Goal: Task Accomplishment & Management: Manage account settings

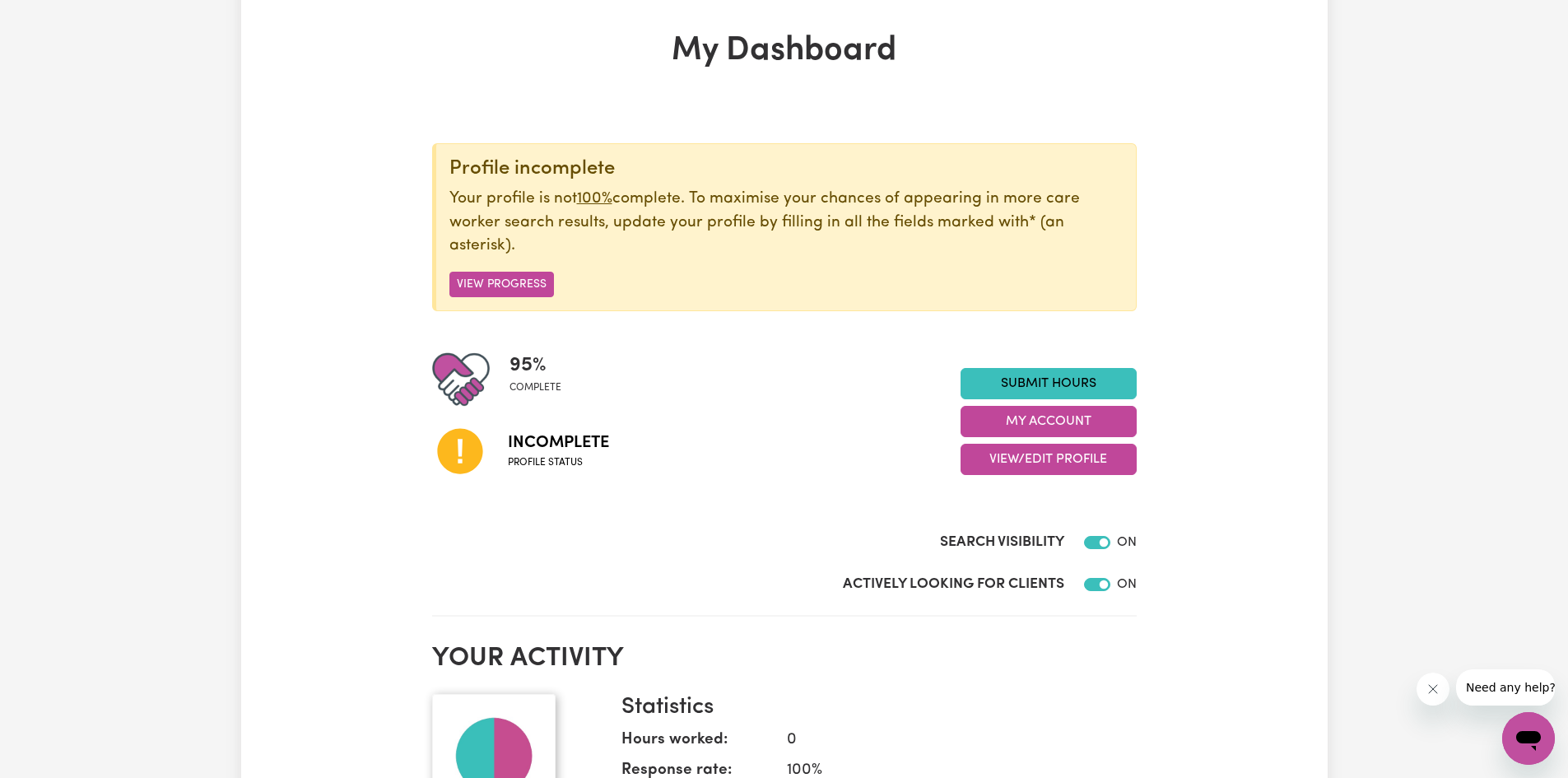
scroll to position [247, 0]
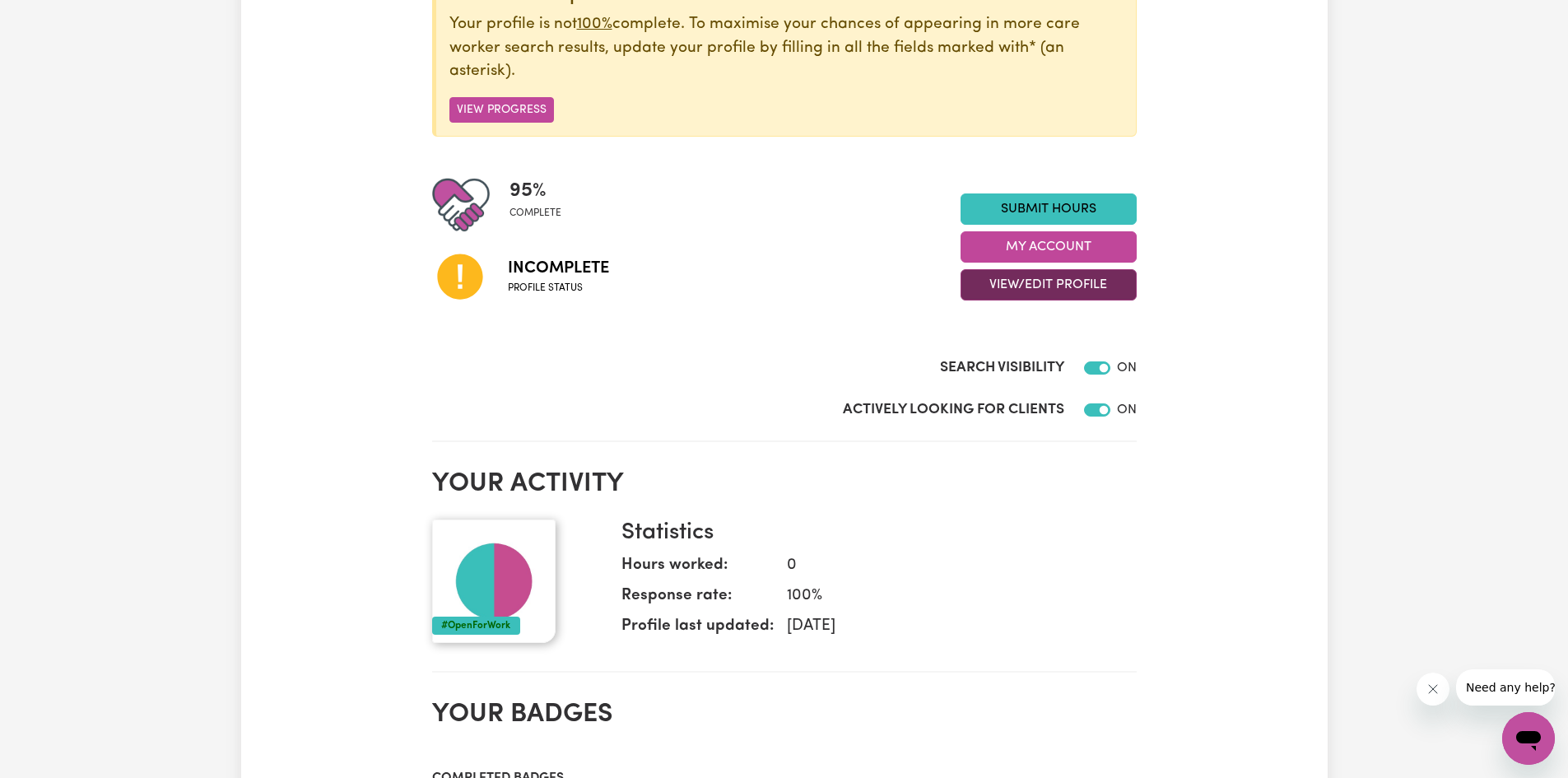
click at [1058, 290] on button "View/Edit Profile" at bounding box center [1049, 284] width 177 height 31
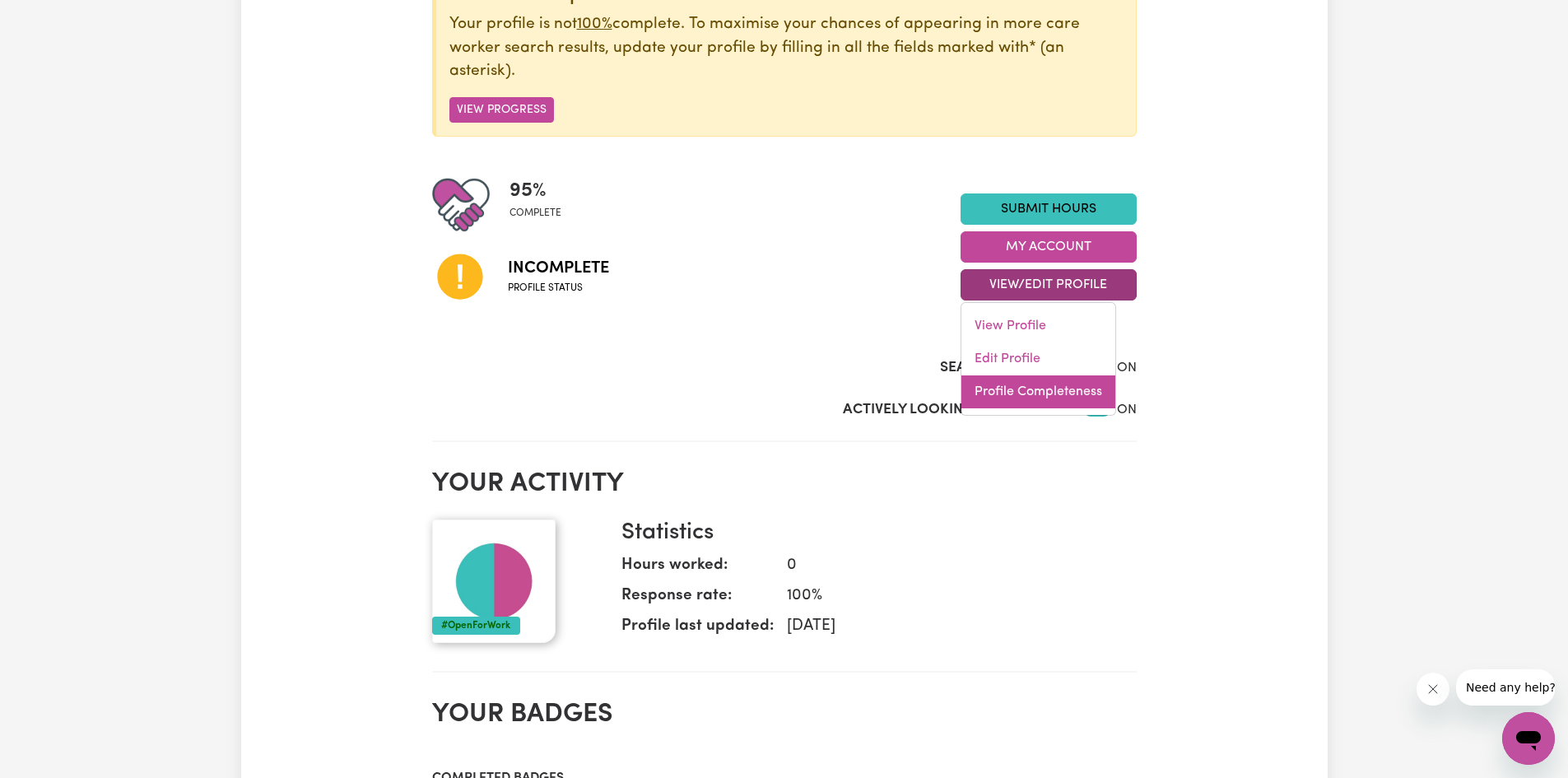
click at [1029, 393] on link "Profile Completeness" at bounding box center [1038, 392] width 154 height 33
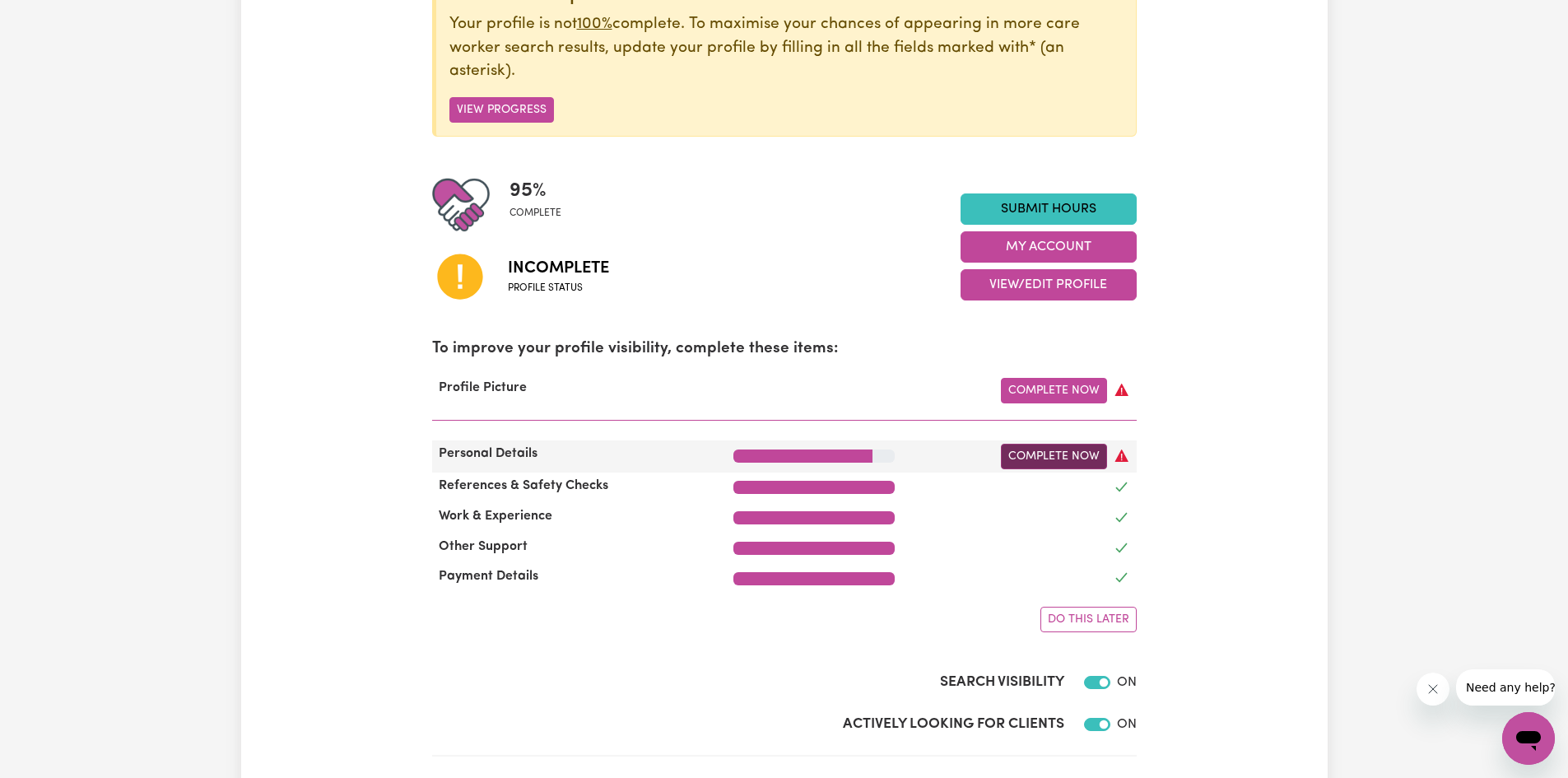
click at [1049, 453] on link "Complete Now" at bounding box center [1054, 457] width 106 height 26
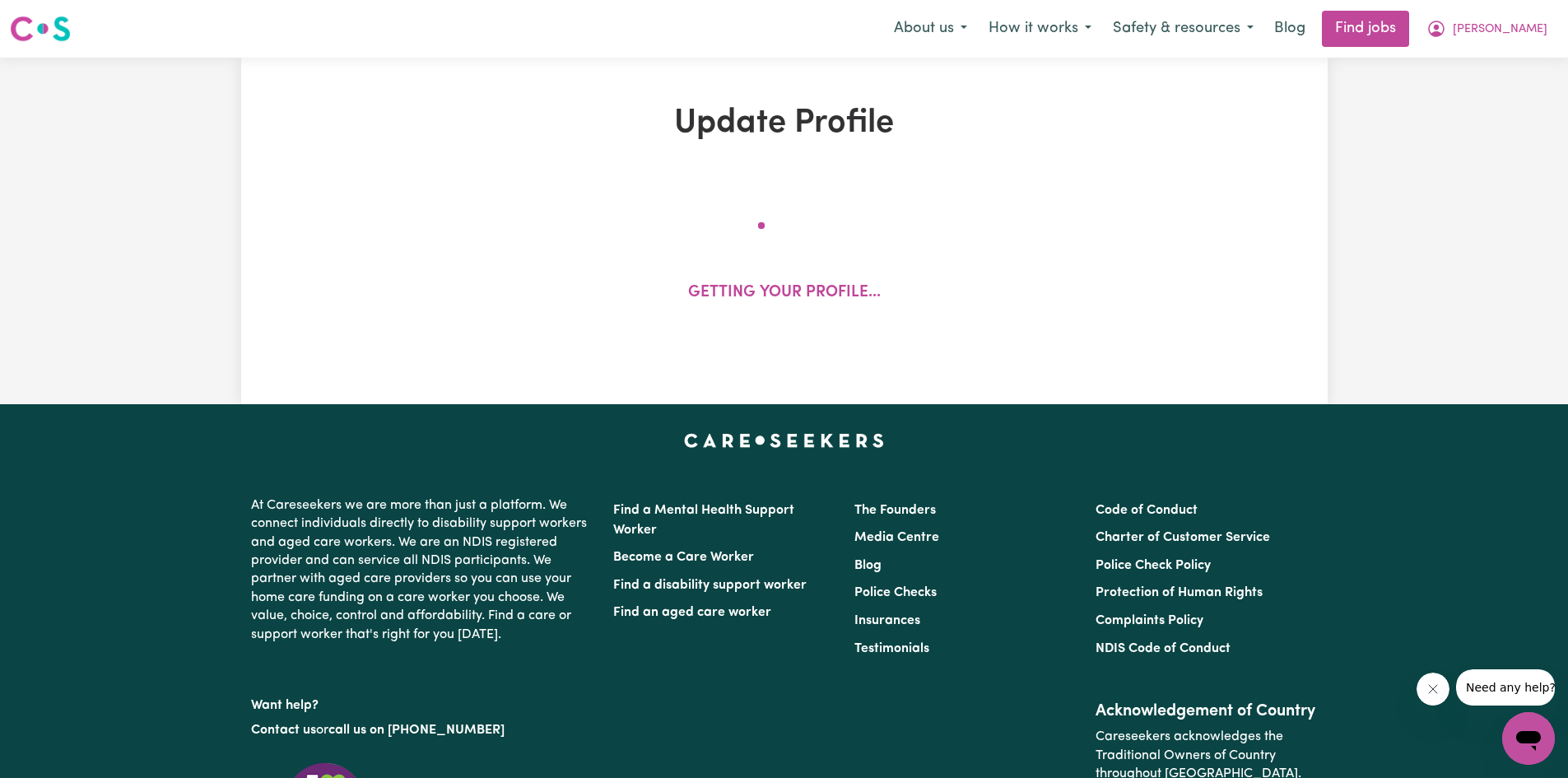
select select "[DEMOGRAPHIC_DATA]"
select select "Australian PR"
select select "Studying a healthcare related degree or qualification"
select select "75"
select select "95"
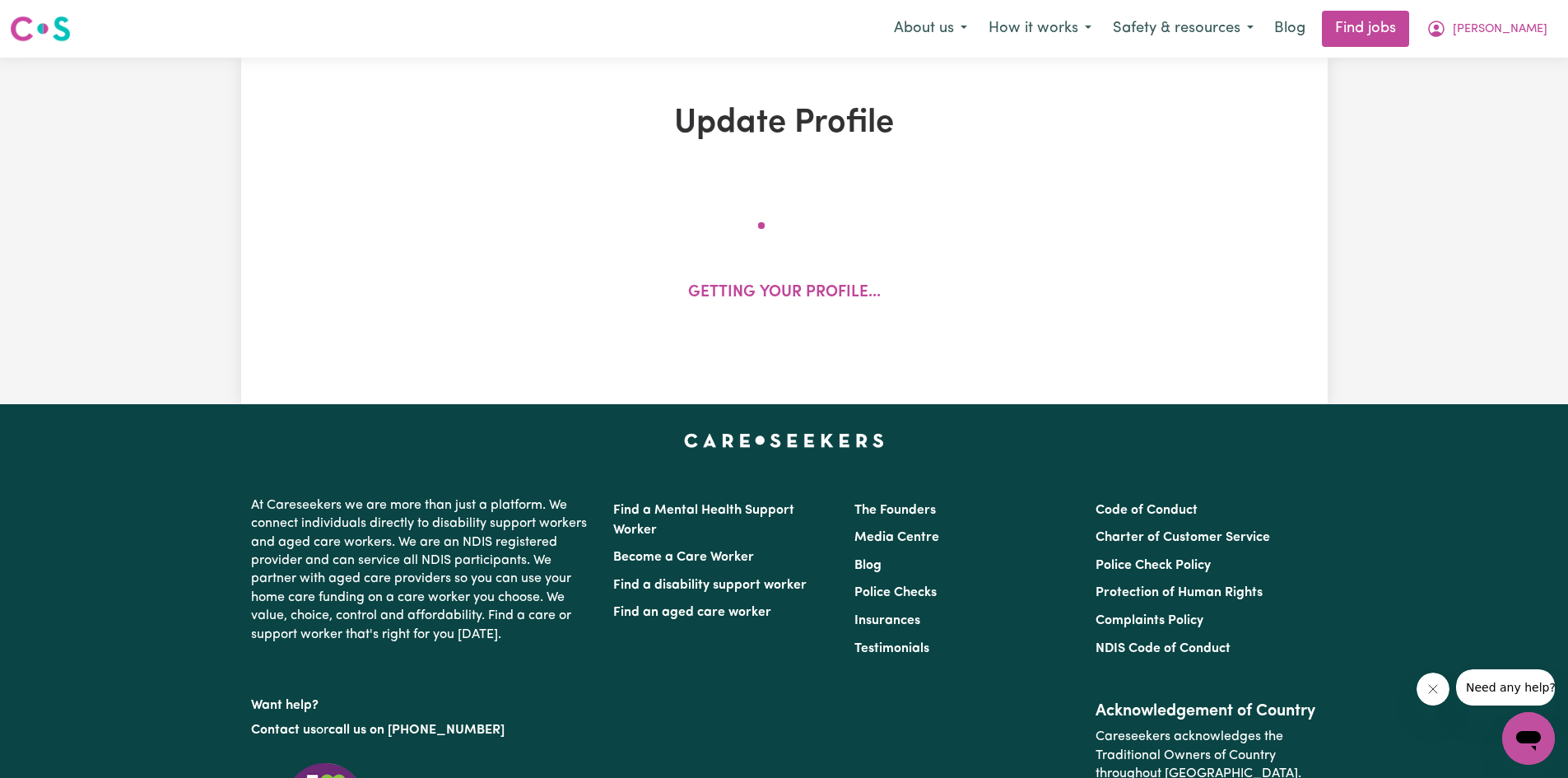
select select "105"
select select "110"
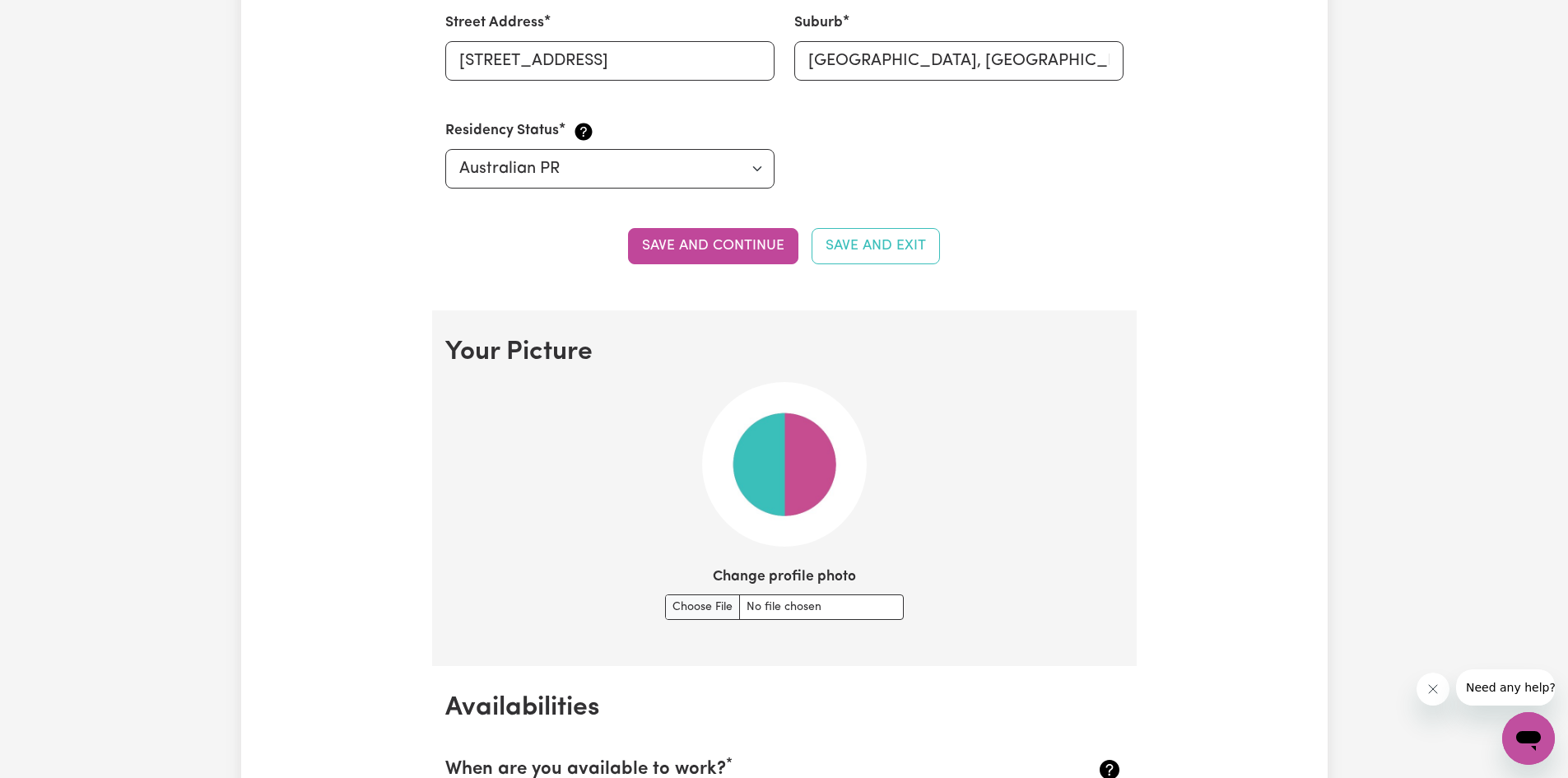
scroll to position [906, 0]
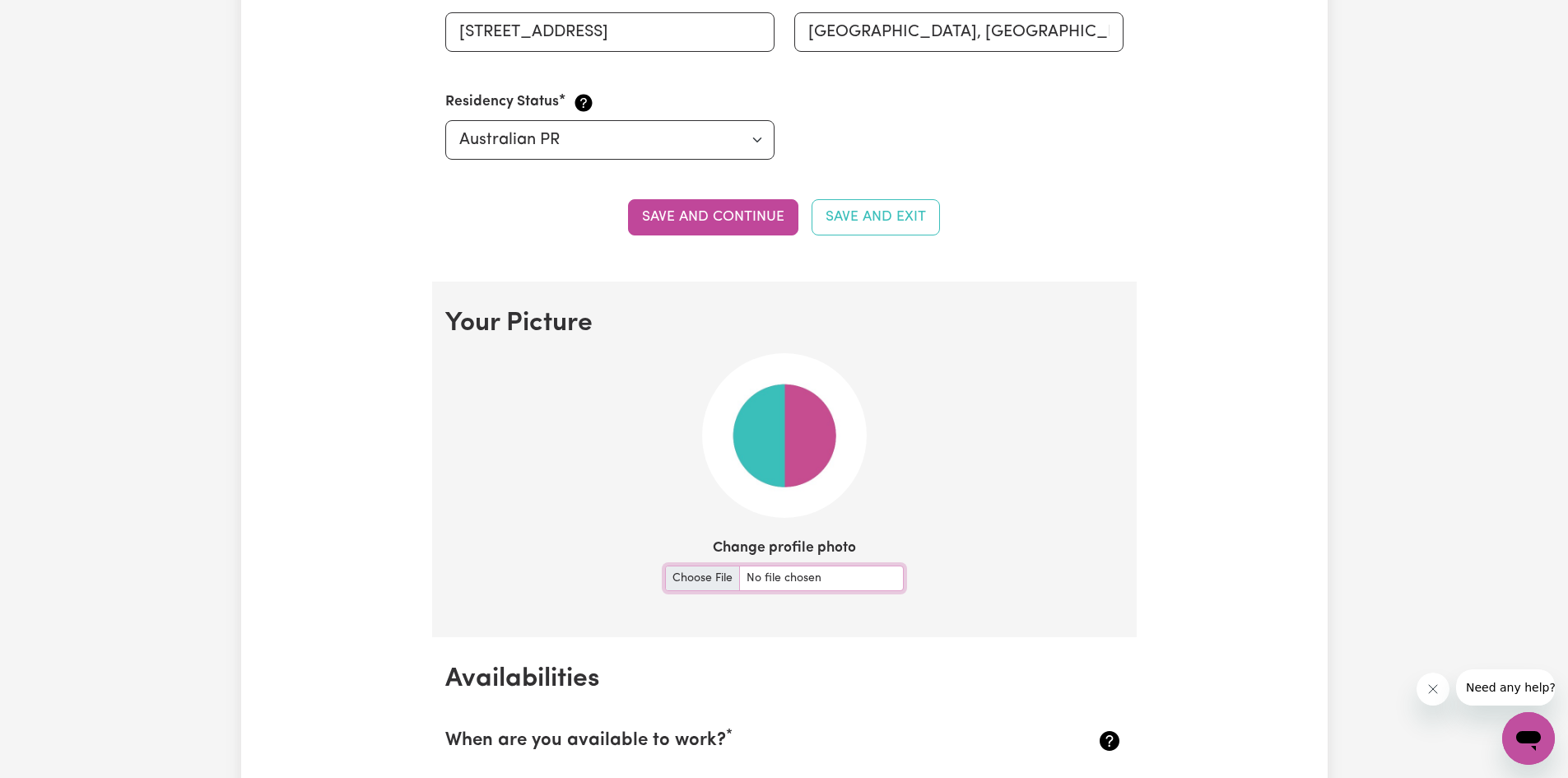
click at [688, 578] on input "Change profile photo" at bounding box center [784, 578] width 239 height 26
type input "C:\fakepath\[PERSON_NAME].jpg"
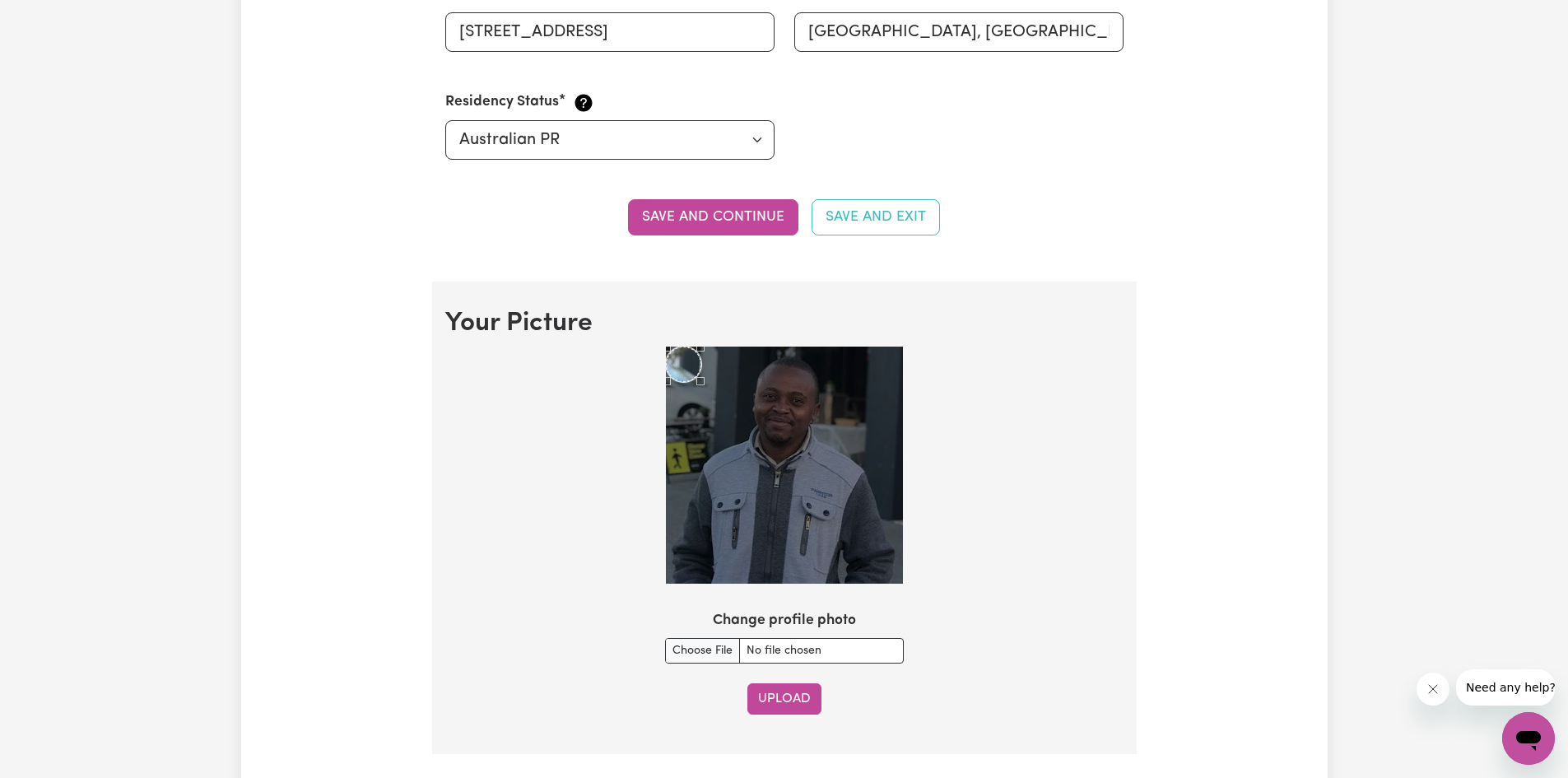
click at [779, 695] on button "Upload" at bounding box center [784, 698] width 74 height 31
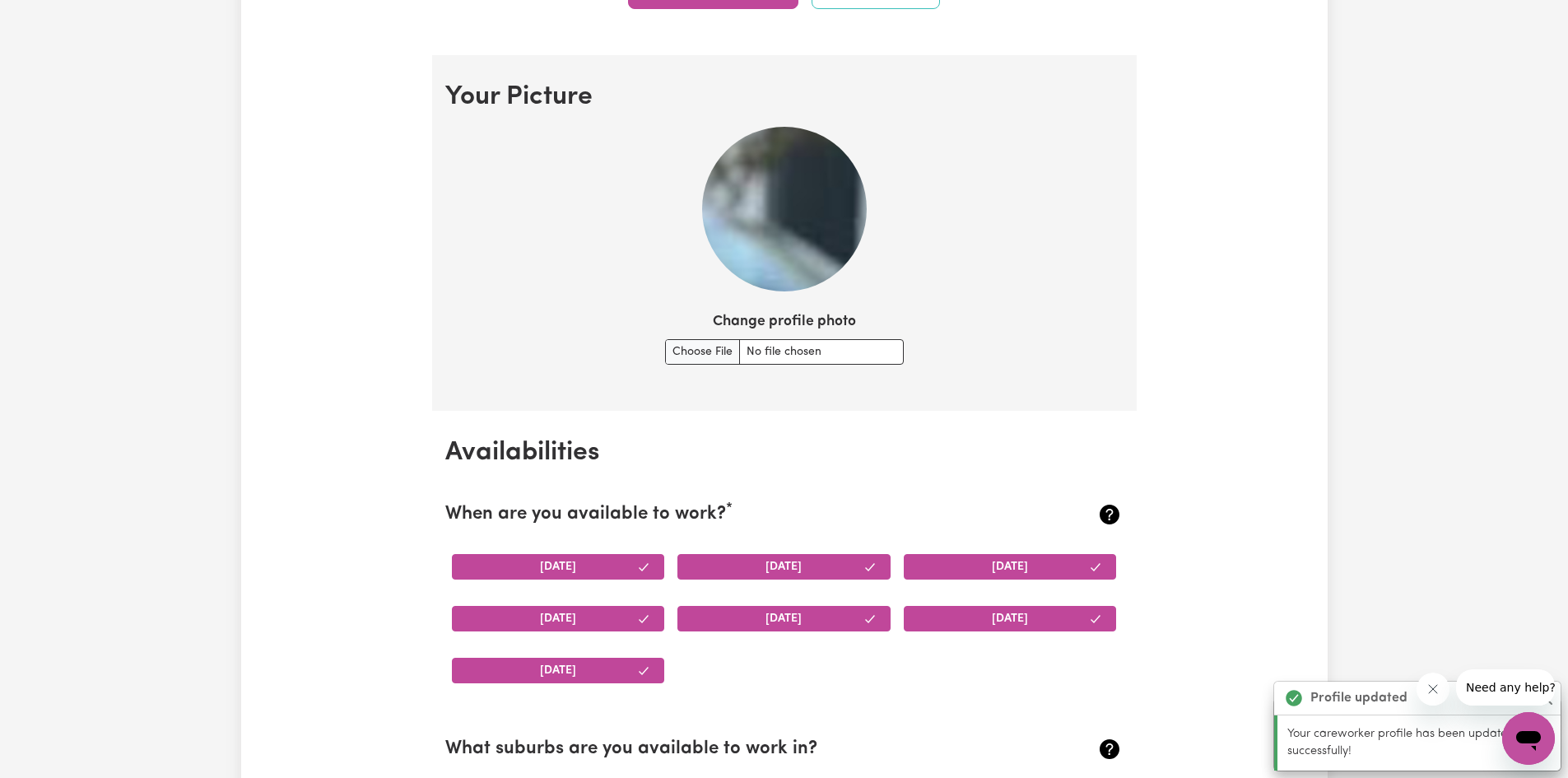
scroll to position [1130, 0]
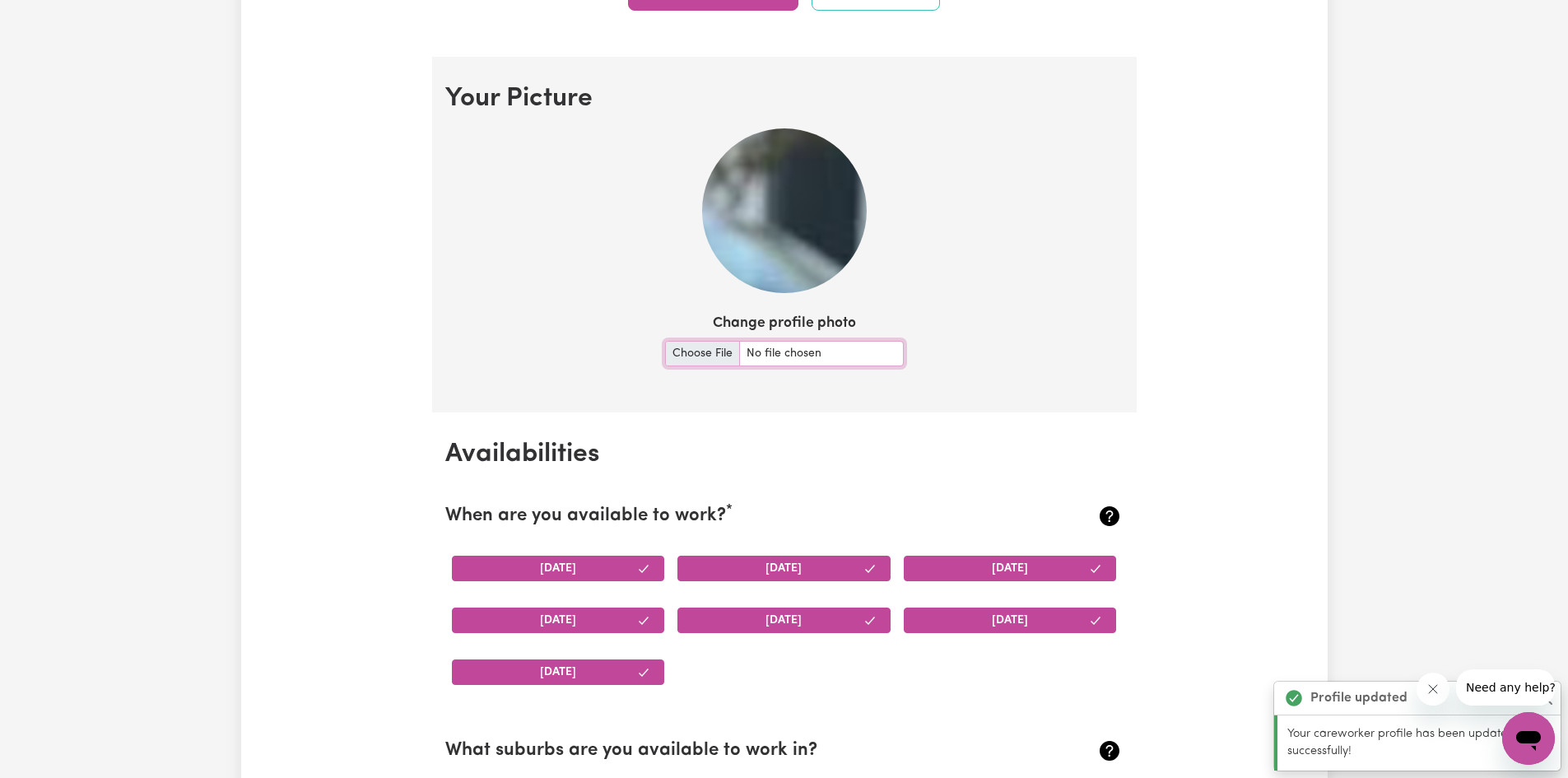
click at [698, 352] on input "Change profile photo" at bounding box center [784, 354] width 239 height 26
type input "C:\fakepath\[PERSON_NAME].jpg"
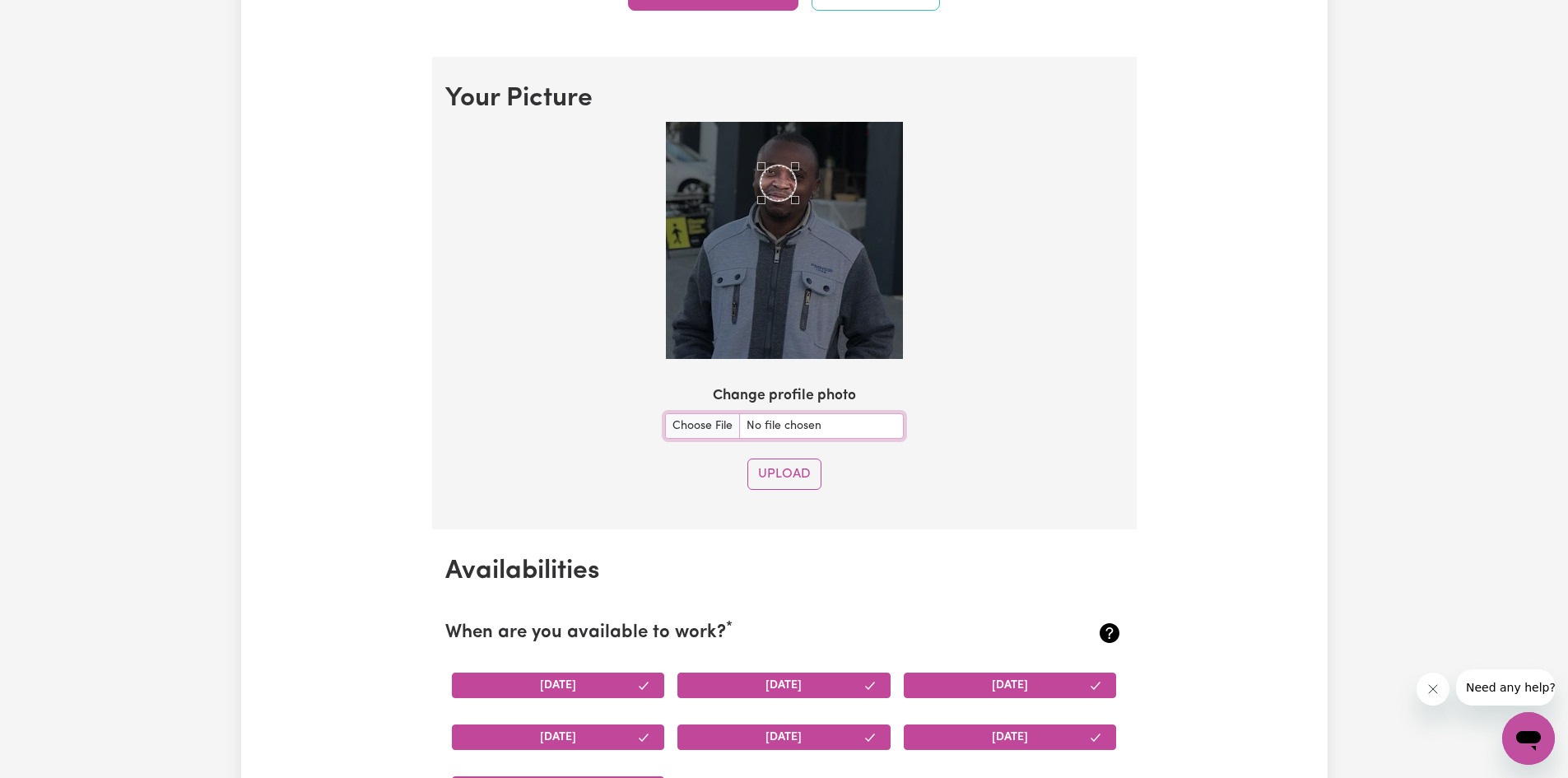
click at [781, 192] on div "Use the arrow keys to move the crop selection area" at bounding box center [778, 183] width 35 height 35
click at [854, 344] on div at bounding box center [784, 240] width 237 height 237
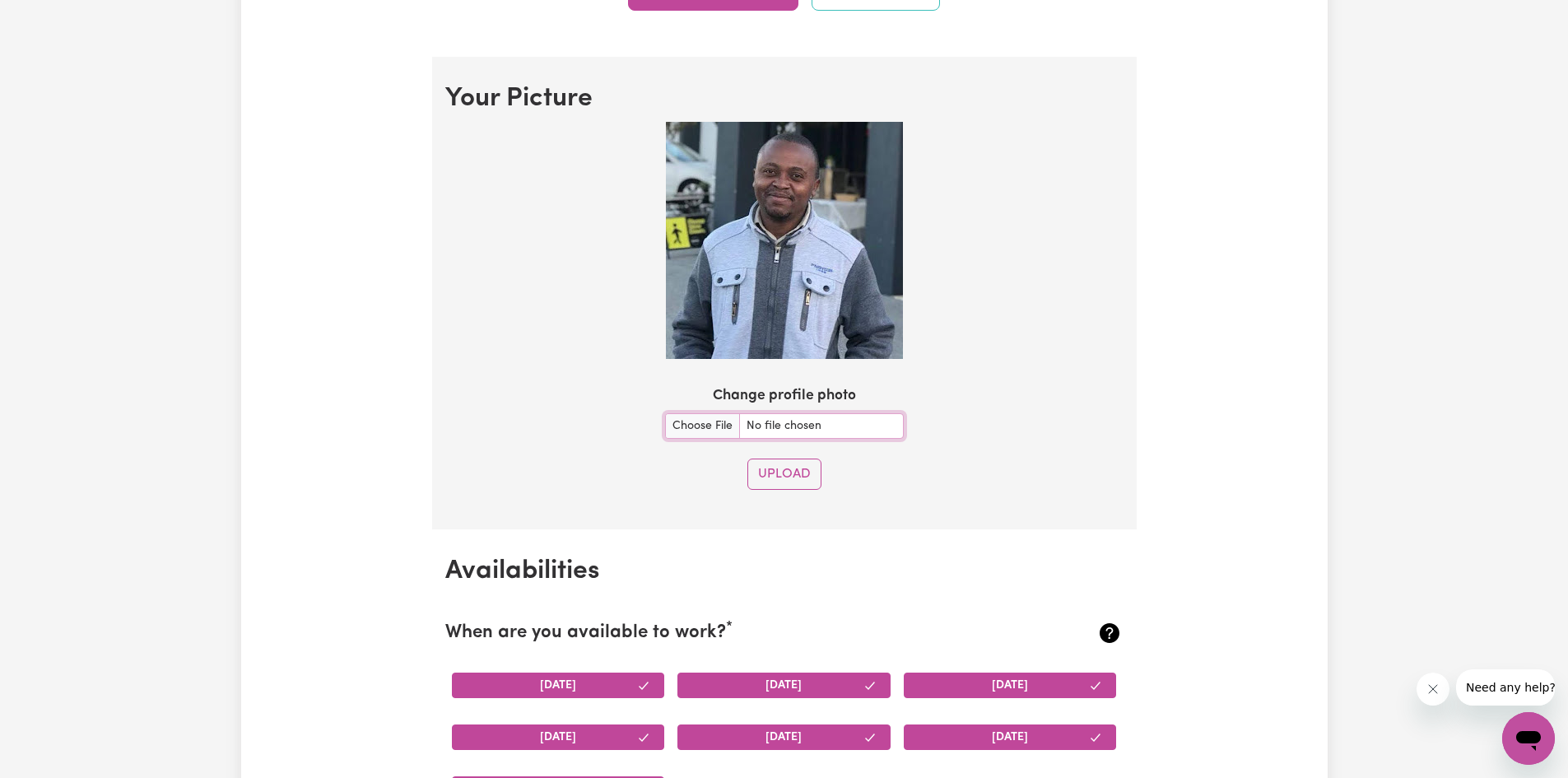
click at [764, 171] on img at bounding box center [784, 240] width 237 height 237
click at [769, 183] on img at bounding box center [784, 240] width 237 height 237
click at [783, 468] on button "Upload" at bounding box center [784, 474] width 74 height 31
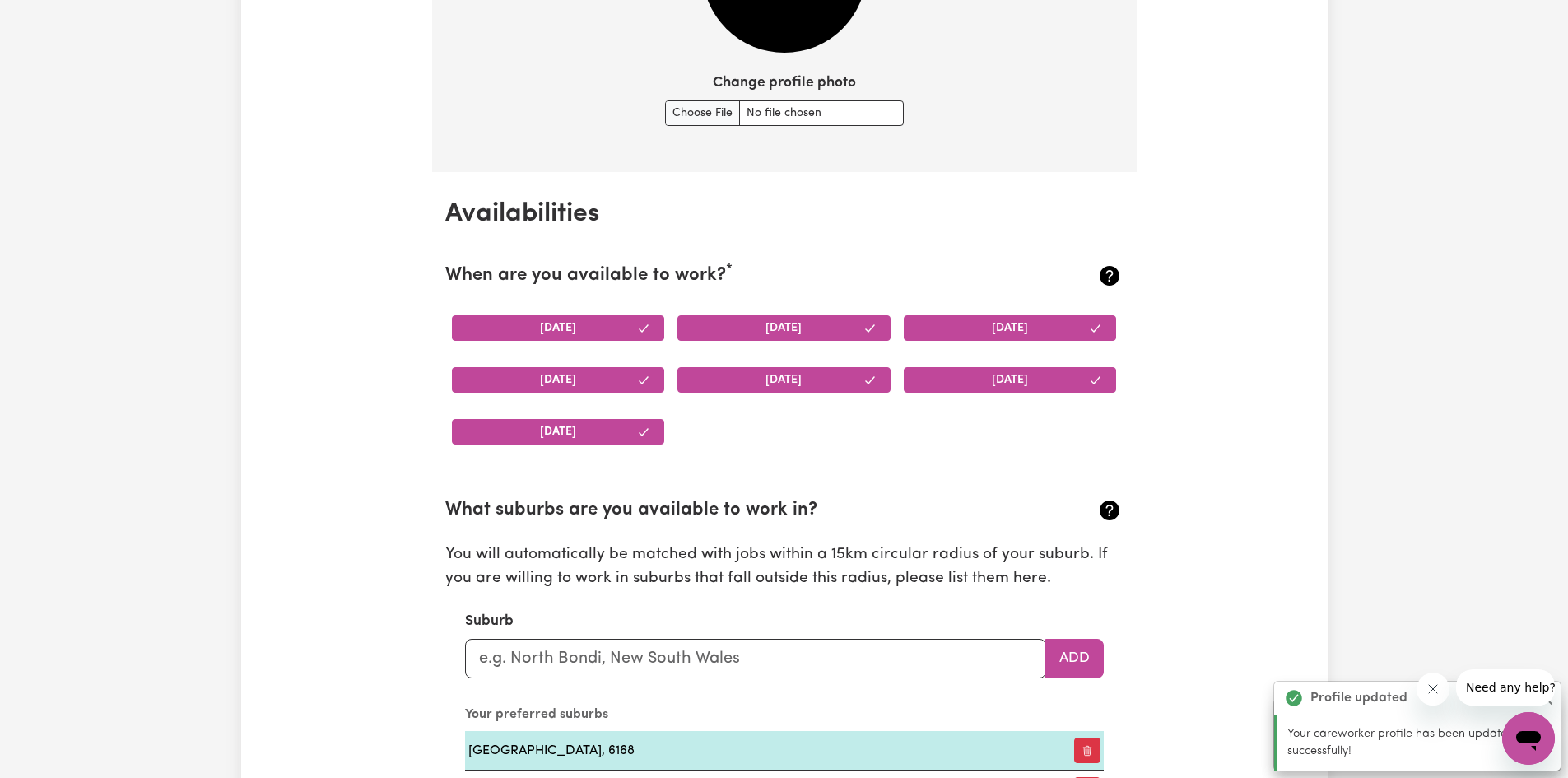
scroll to position [1212, 0]
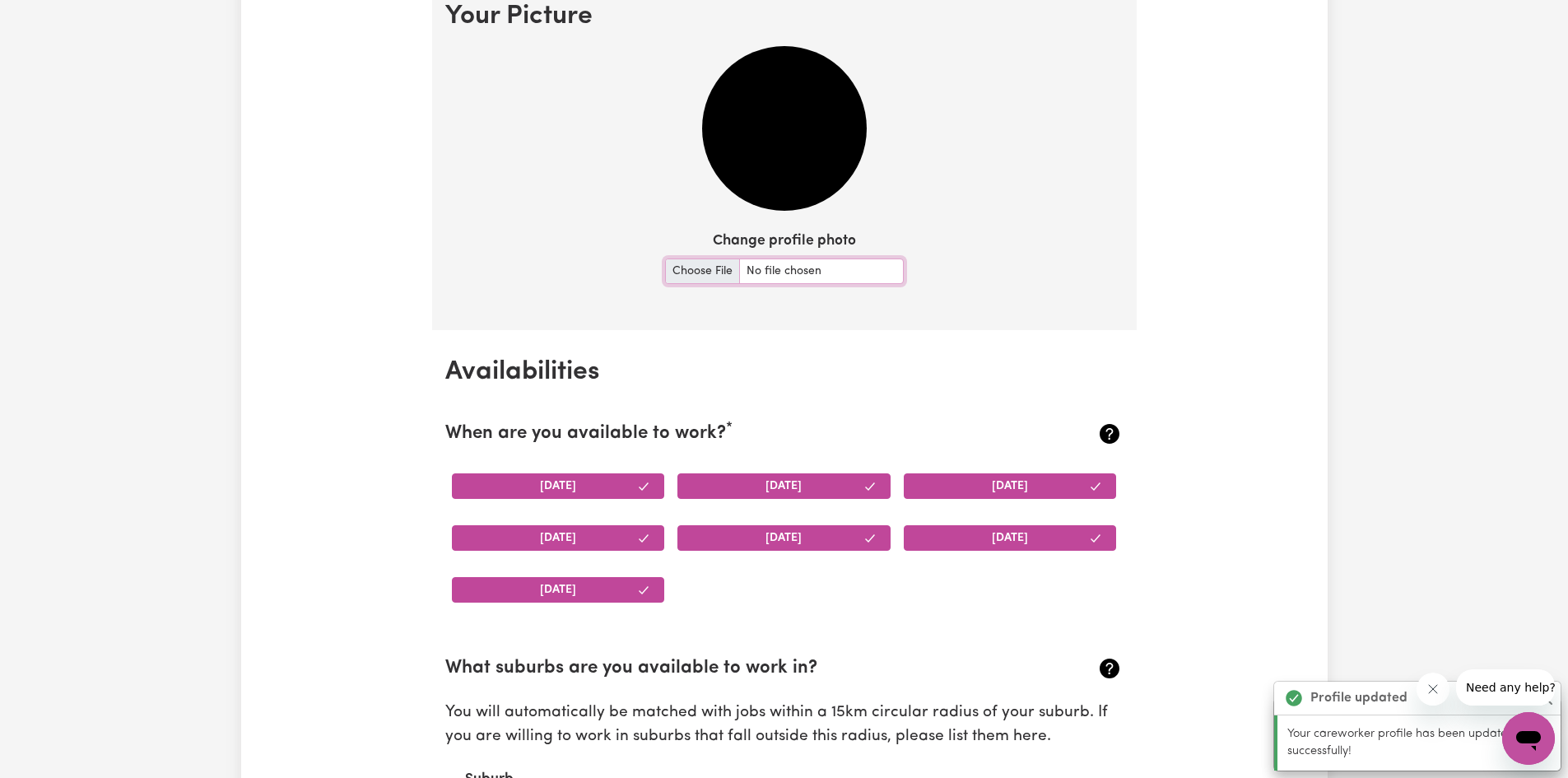
click at [709, 270] on input "Change profile photo" at bounding box center [784, 272] width 239 height 26
type input "C:\fakepath\[PERSON_NAME].jpg"
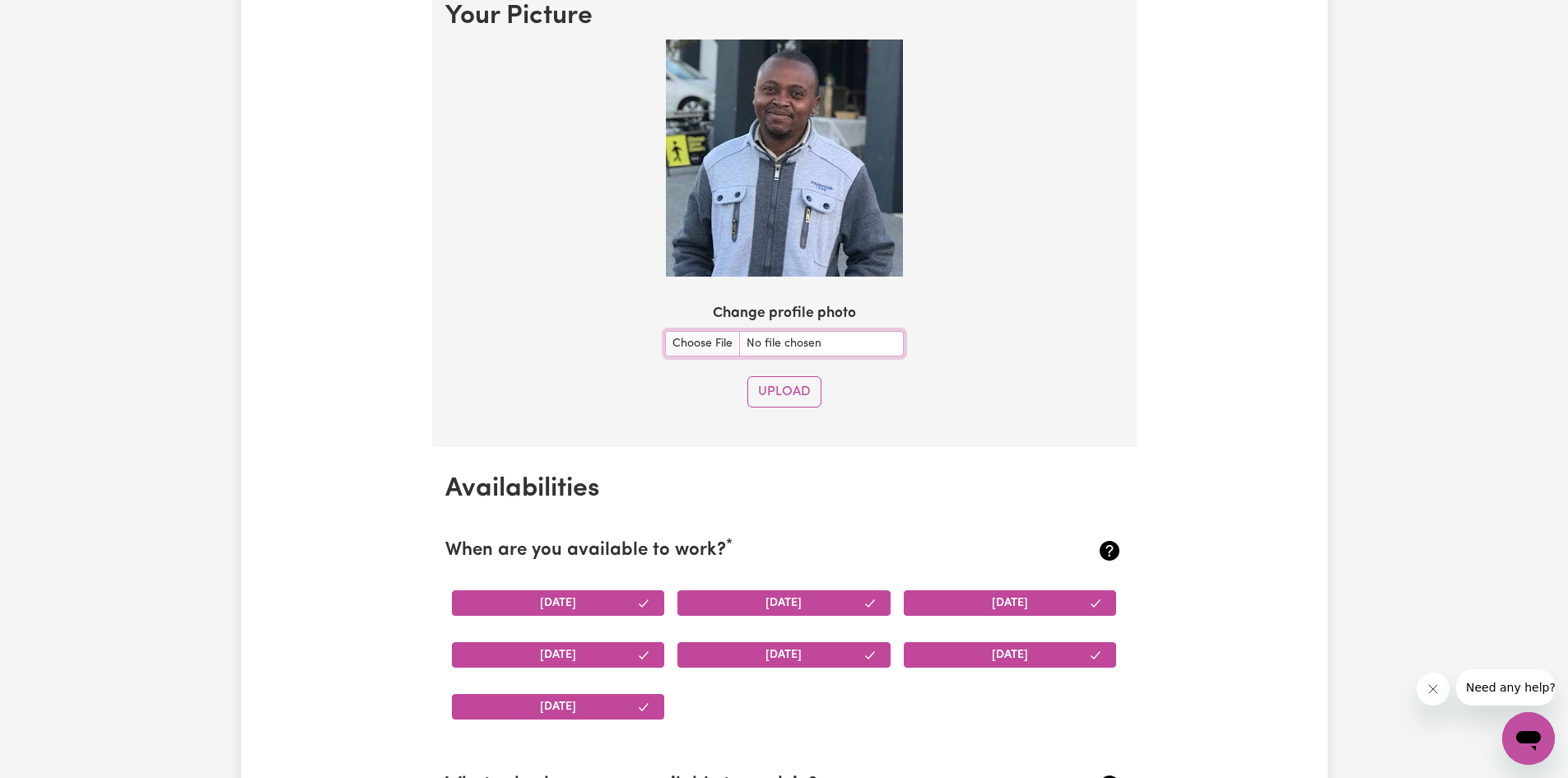
click at [771, 174] on img at bounding box center [784, 158] width 237 height 237
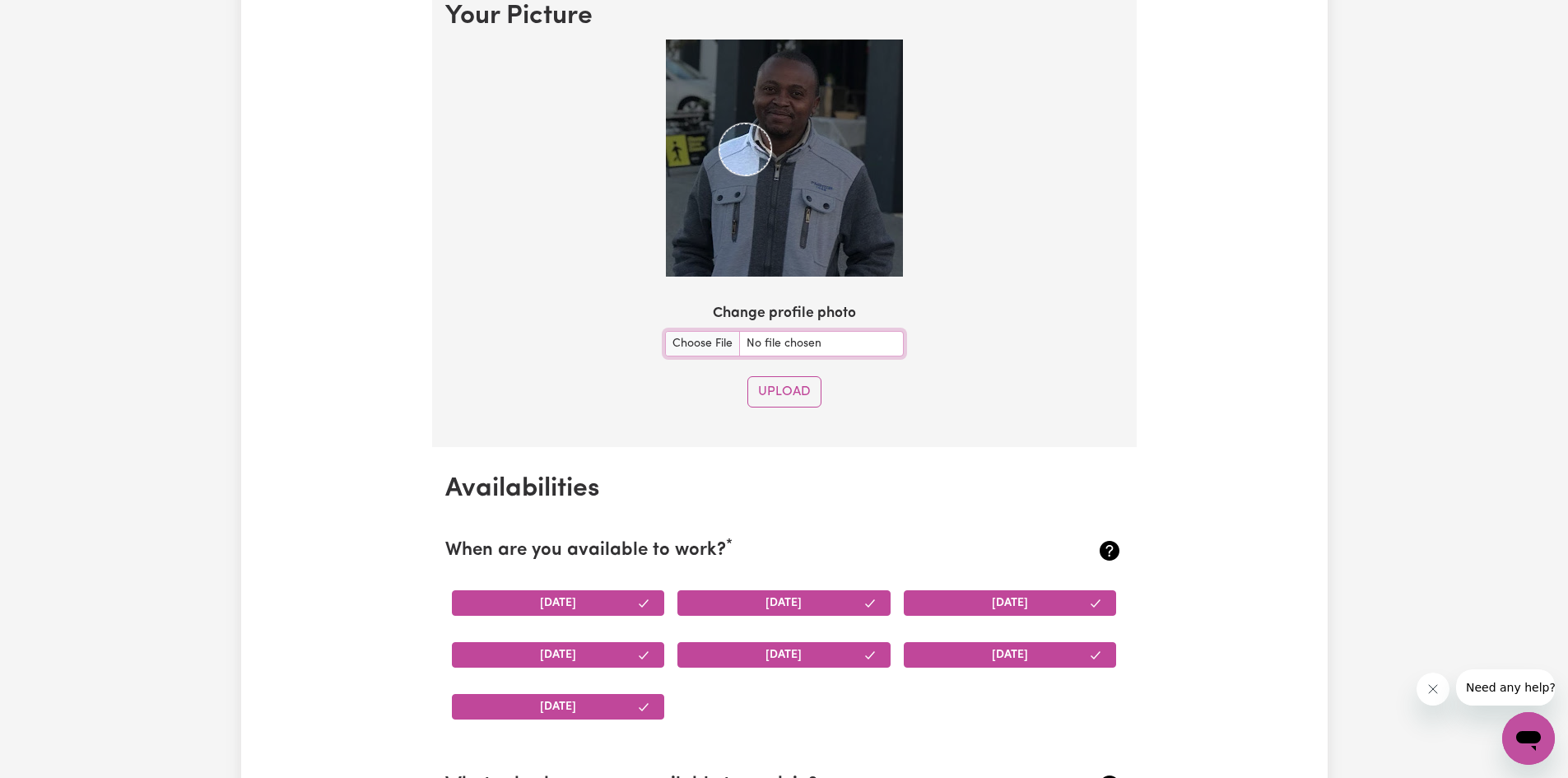
click at [719, 93] on img at bounding box center [784, 158] width 237 height 237
click at [848, 51] on div at bounding box center [784, 158] width 237 height 237
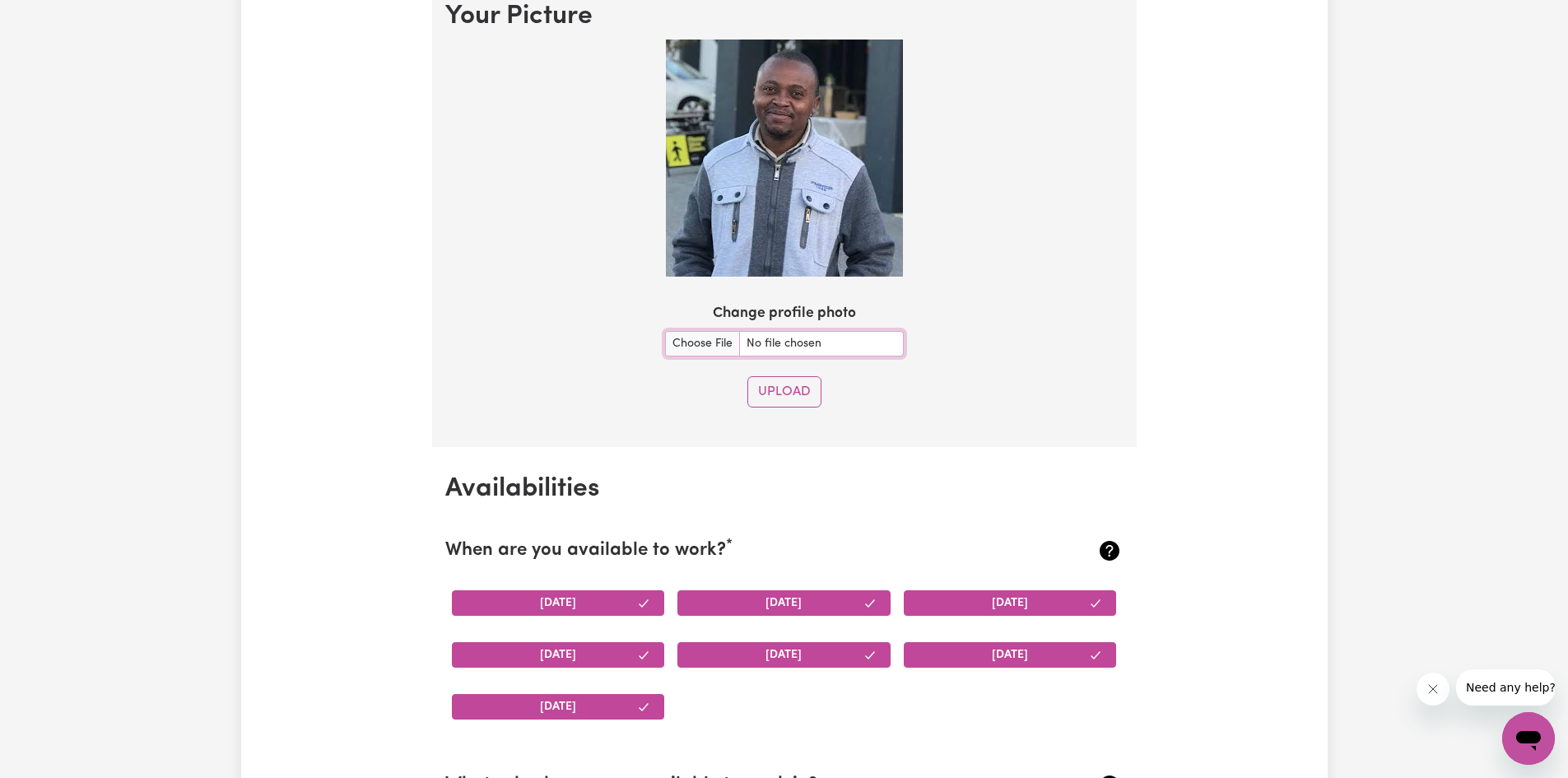
click at [721, 178] on img at bounding box center [784, 158] width 237 height 237
click at [778, 108] on img at bounding box center [784, 158] width 237 height 237
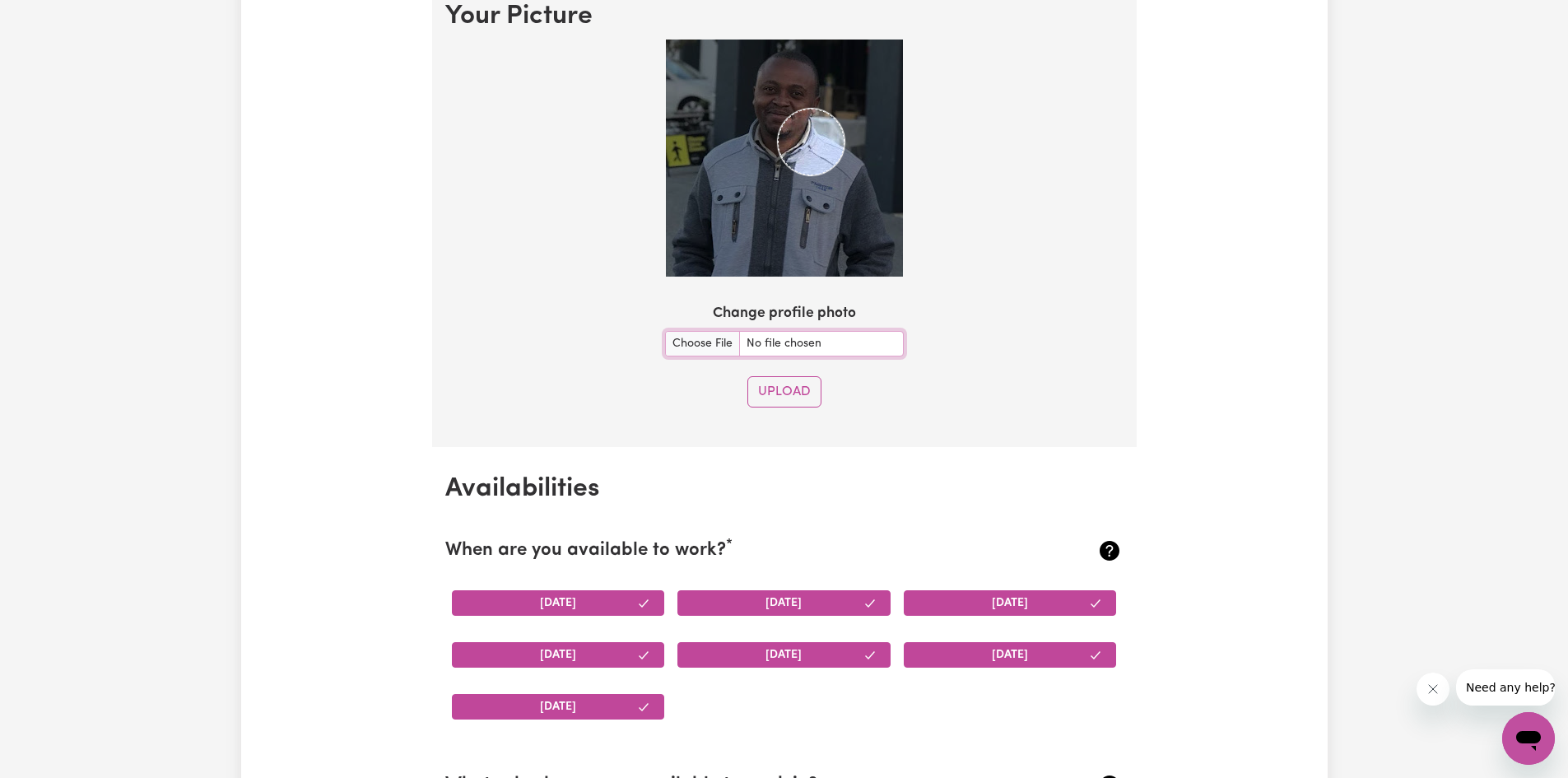
click at [845, 150] on img at bounding box center [784, 158] width 237 height 237
click at [703, 92] on div at bounding box center [784, 158] width 237 height 237
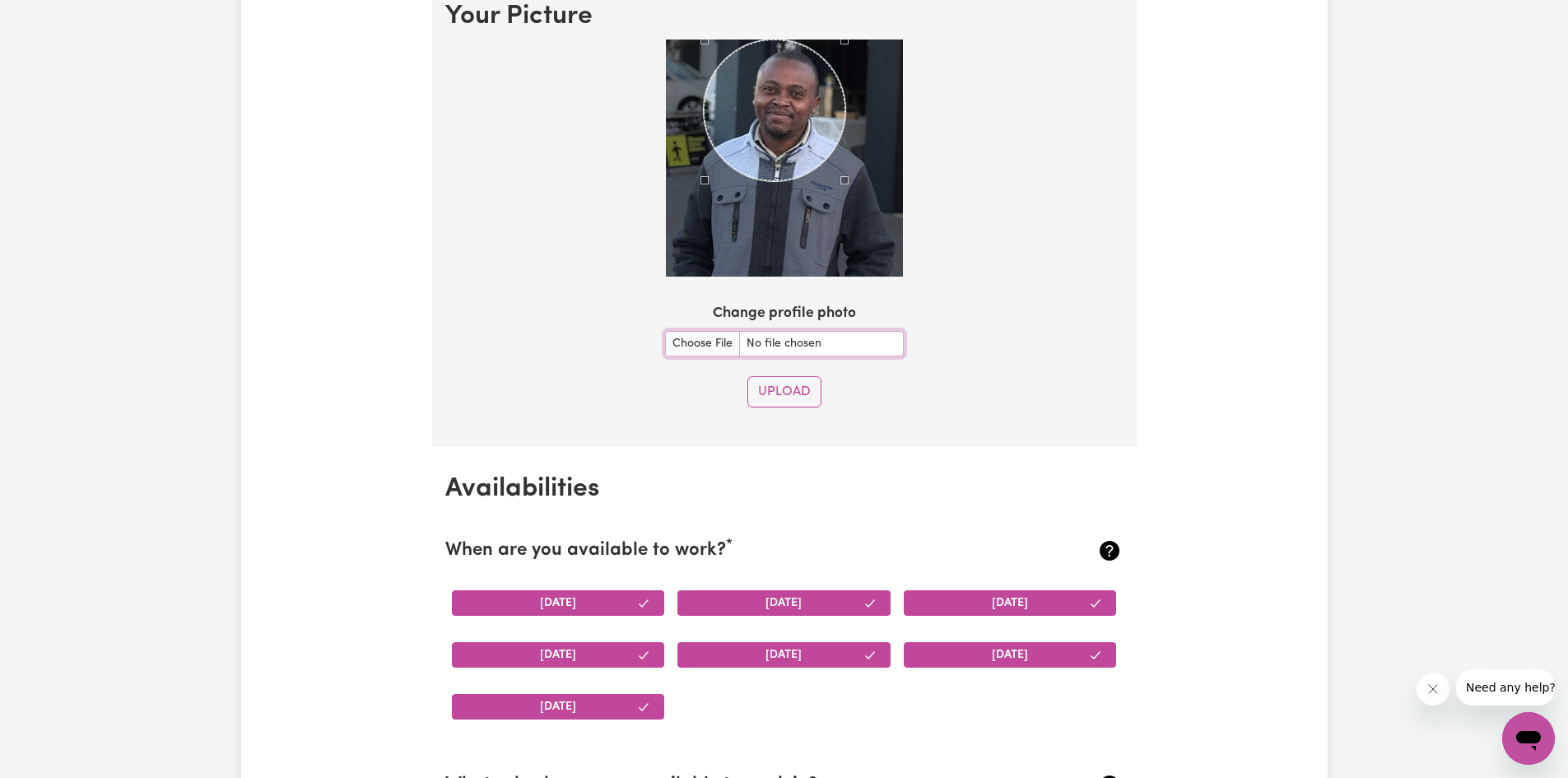
click at [707, 220] on div at bounding box center [784, 158] width 237 height 237
click at [786, 122] on div "Use the arrow keys to move the crop selection area" at bounding box center [781, 113] width 141 height 141
click at [864, 31] on section "Your Picture Change profile photo Upload" at bounding box center [784, 210] width 704 height 472
click at [793, 111] on div "Use the arrow keys to move the crop selection area" at bounding box center [782, 111] width 145 height 145
click at [794, 387] on button "Upload" at bounding box center [784, 392] width 74 height 31
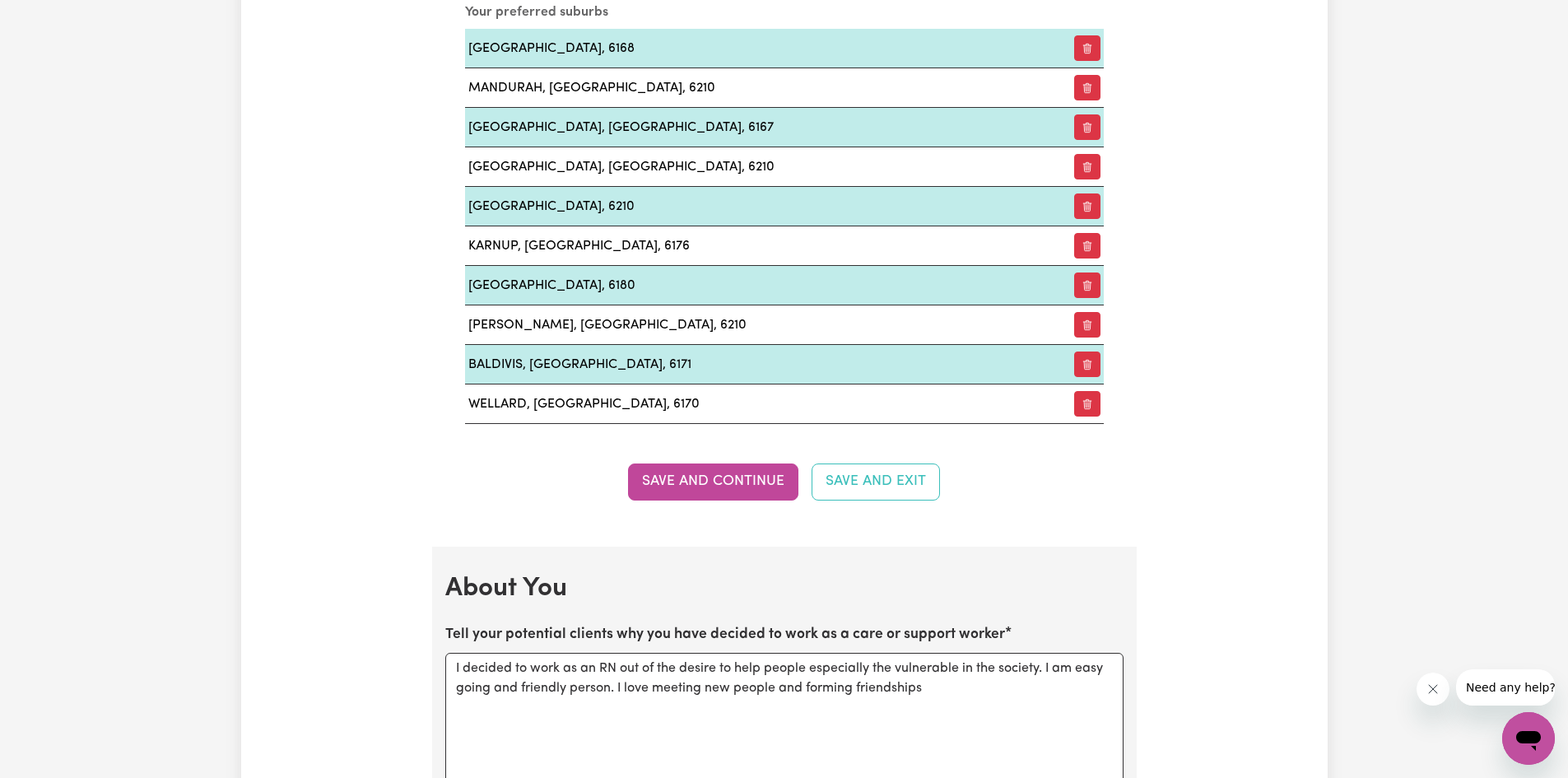
scroll to position [2117, 0]
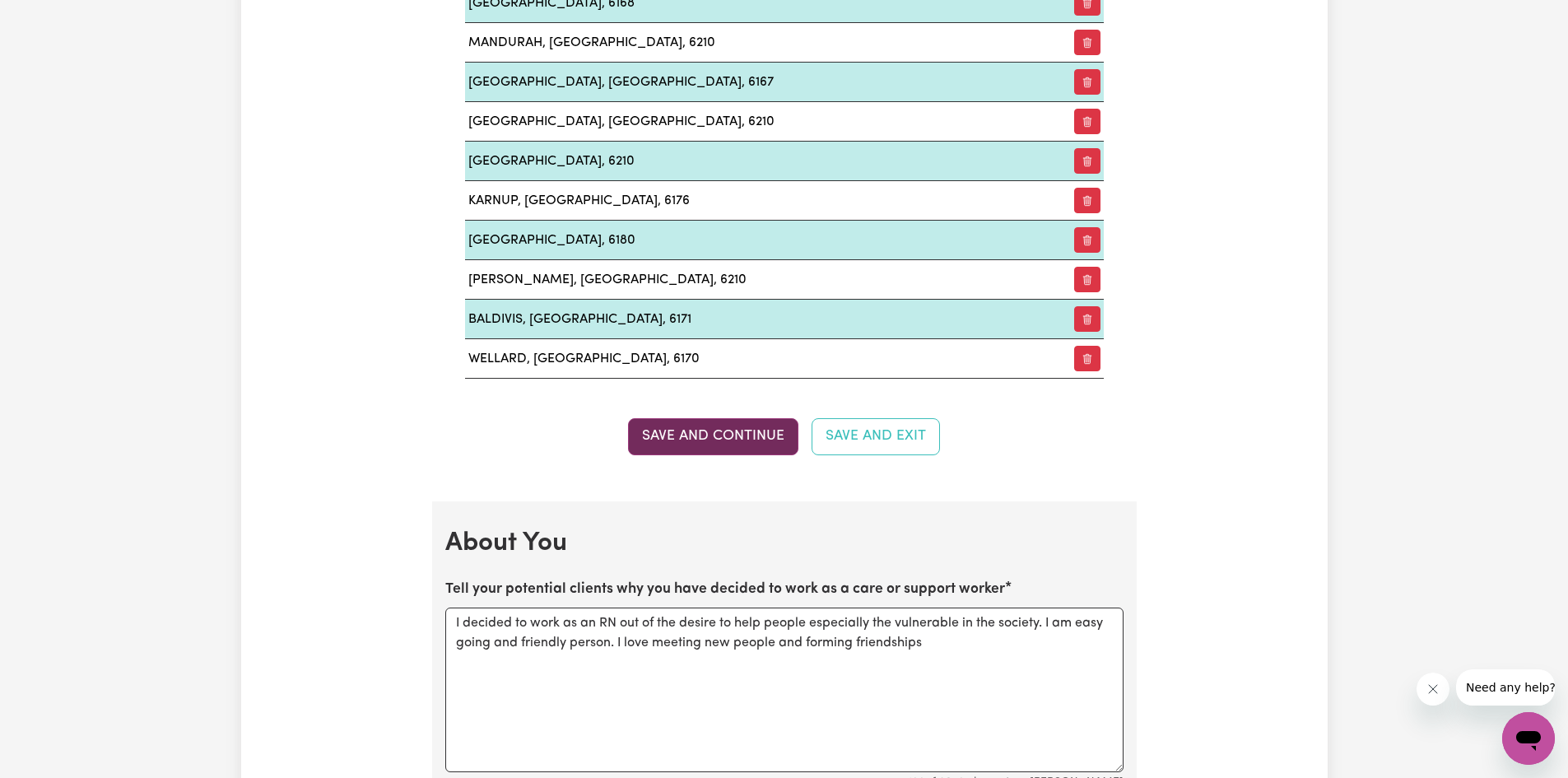
click at [751, 443] on button "Save and Continue" at bounding box center [713, 436] width 171 height 36
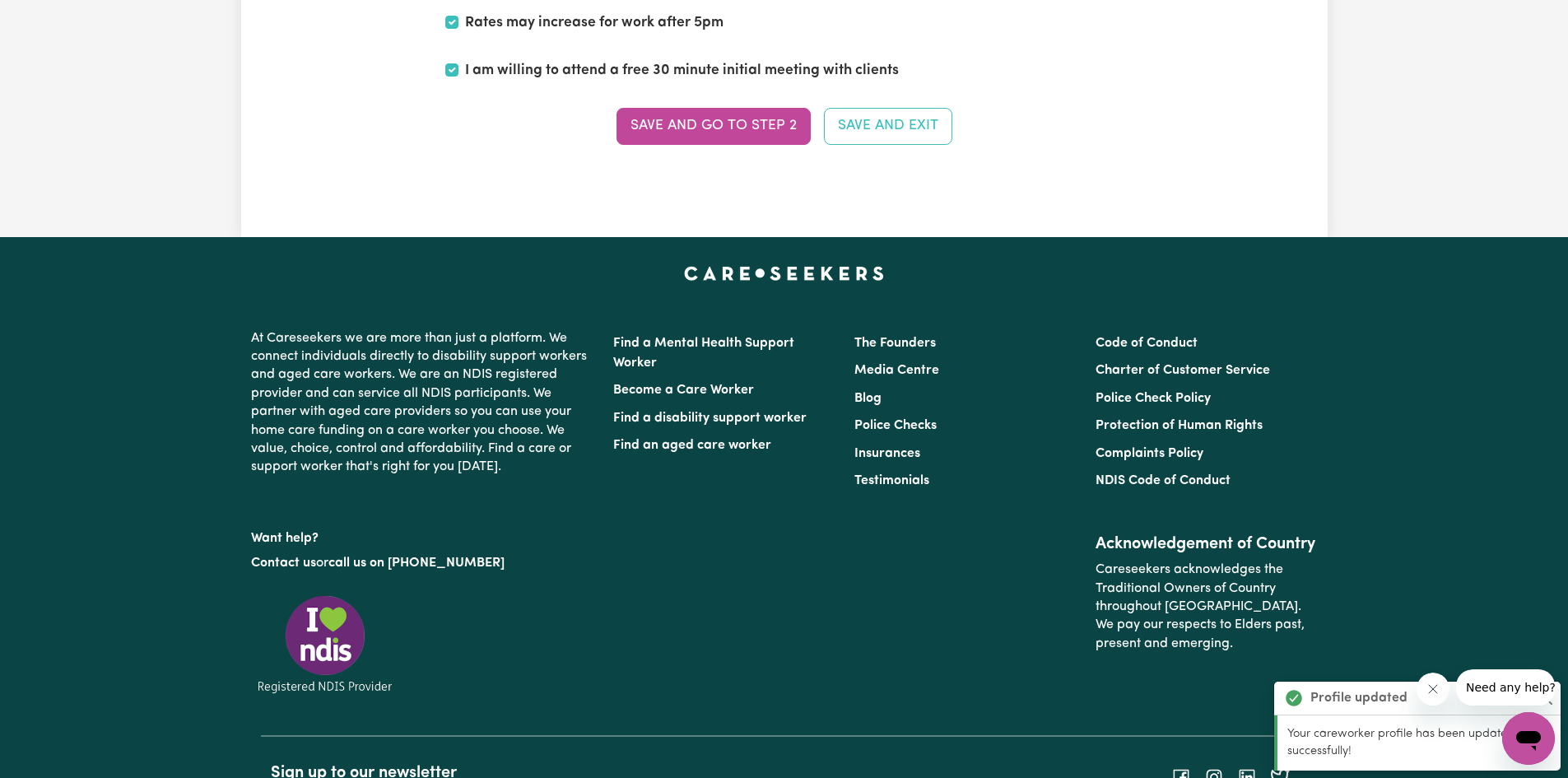
scroll to position [4593, 0]
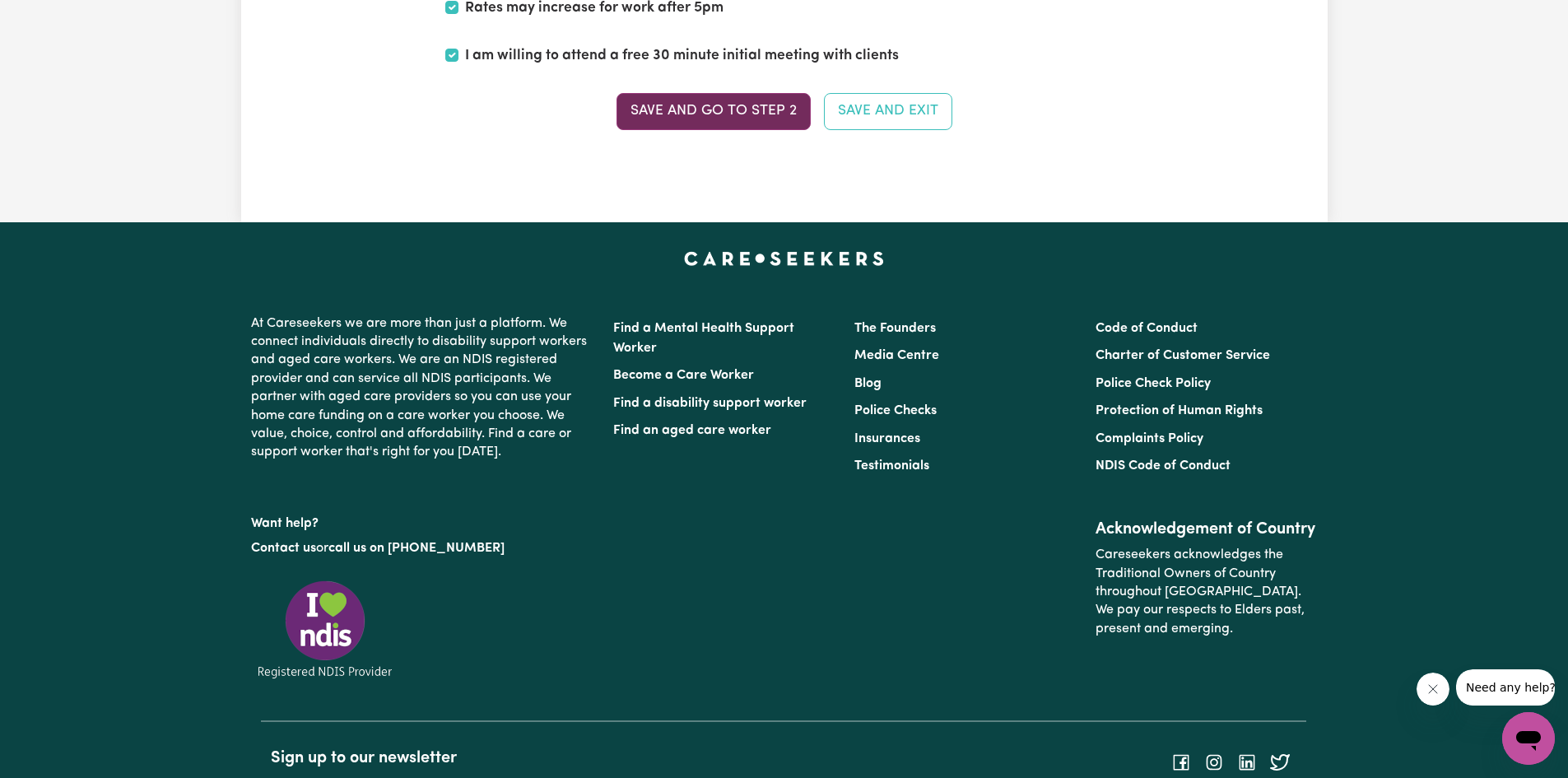
click at [727, 106] on button "Save and go to Step 2" at bounding box center [713, 111] width 195 height 36
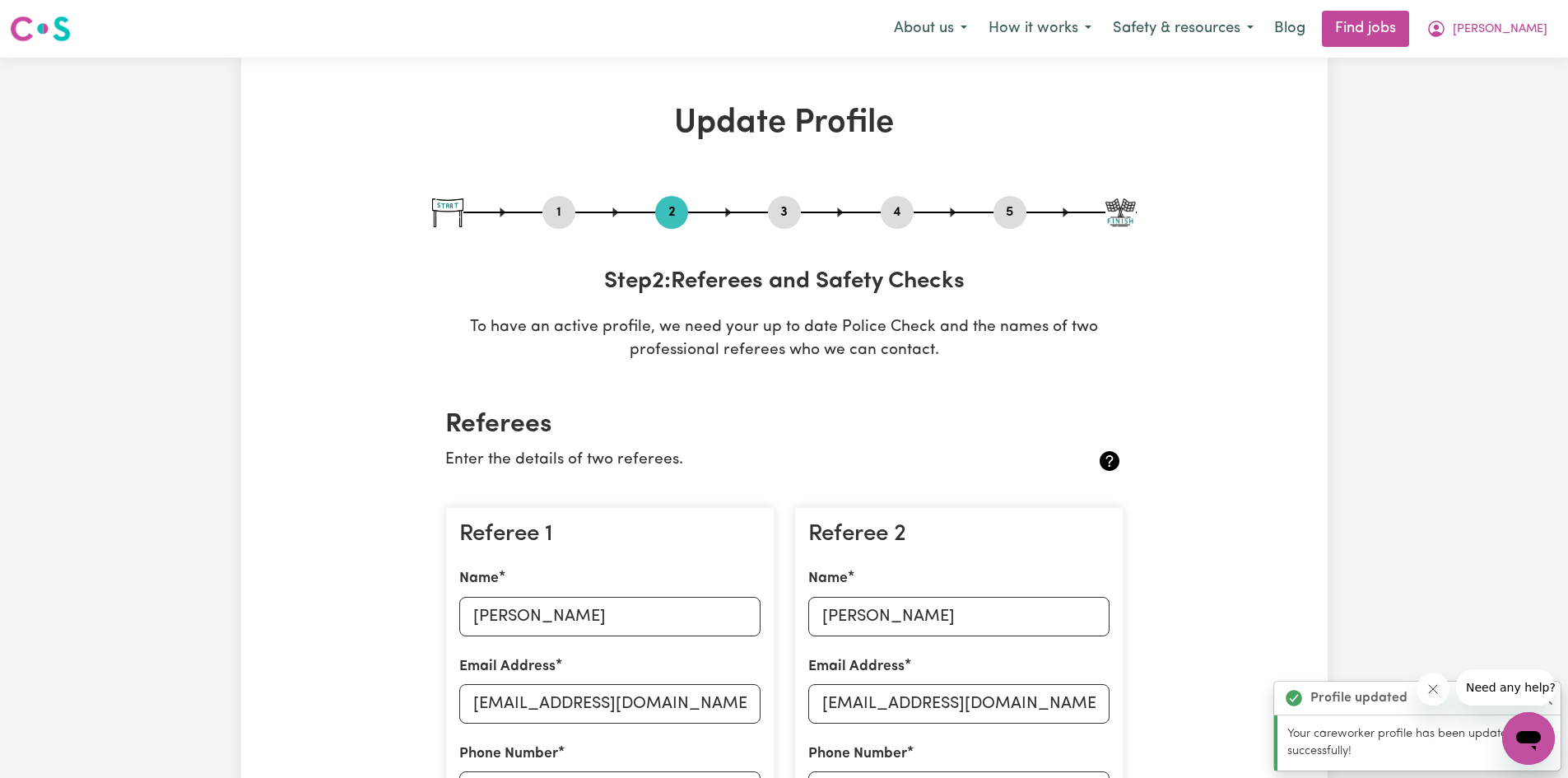
scroll to position [82, 0]
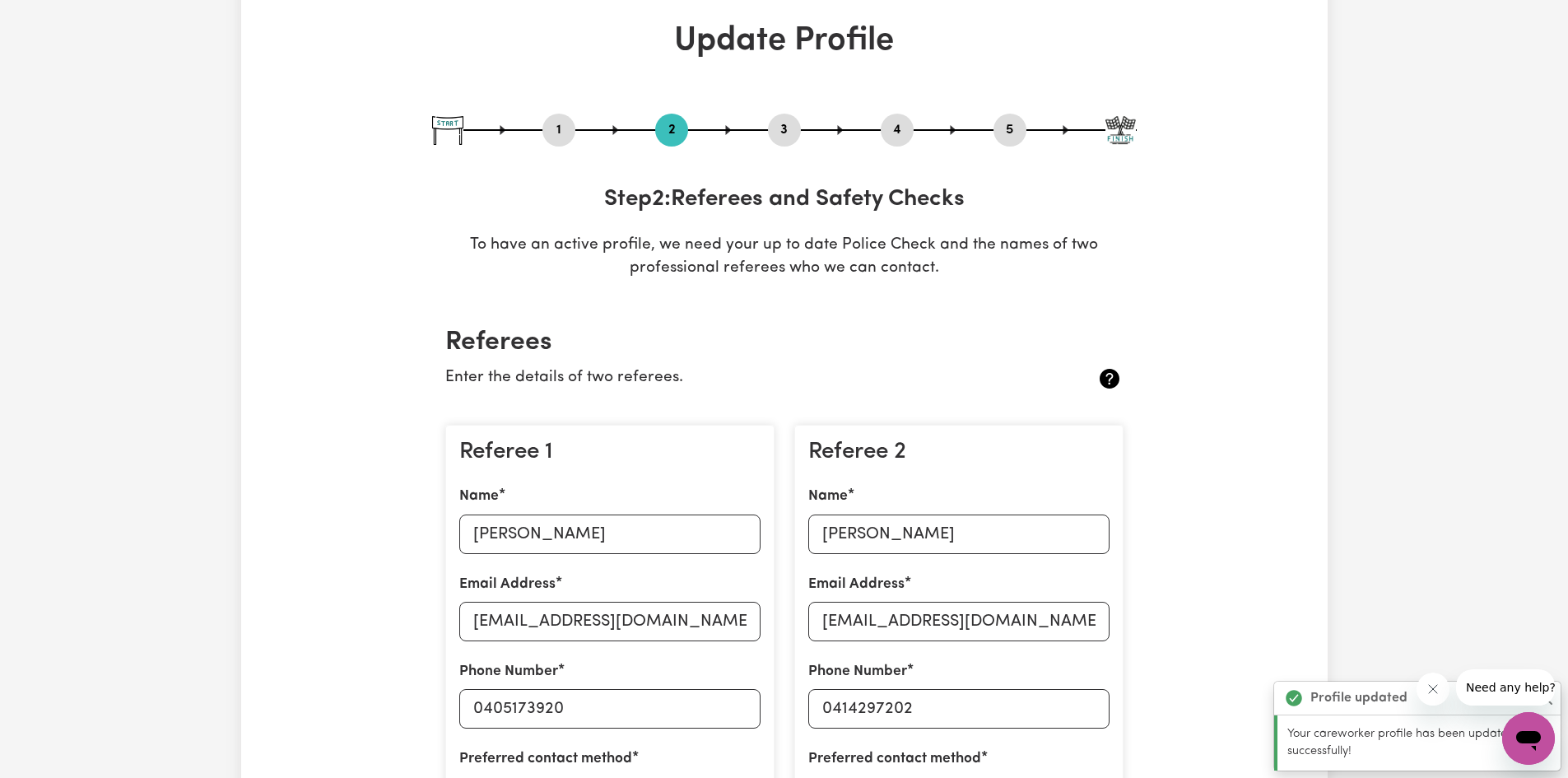
click at [1013, 131] on button "5" at bounding box center [1009, 129] width 33 height 21
select select "I am providing services through another platform"
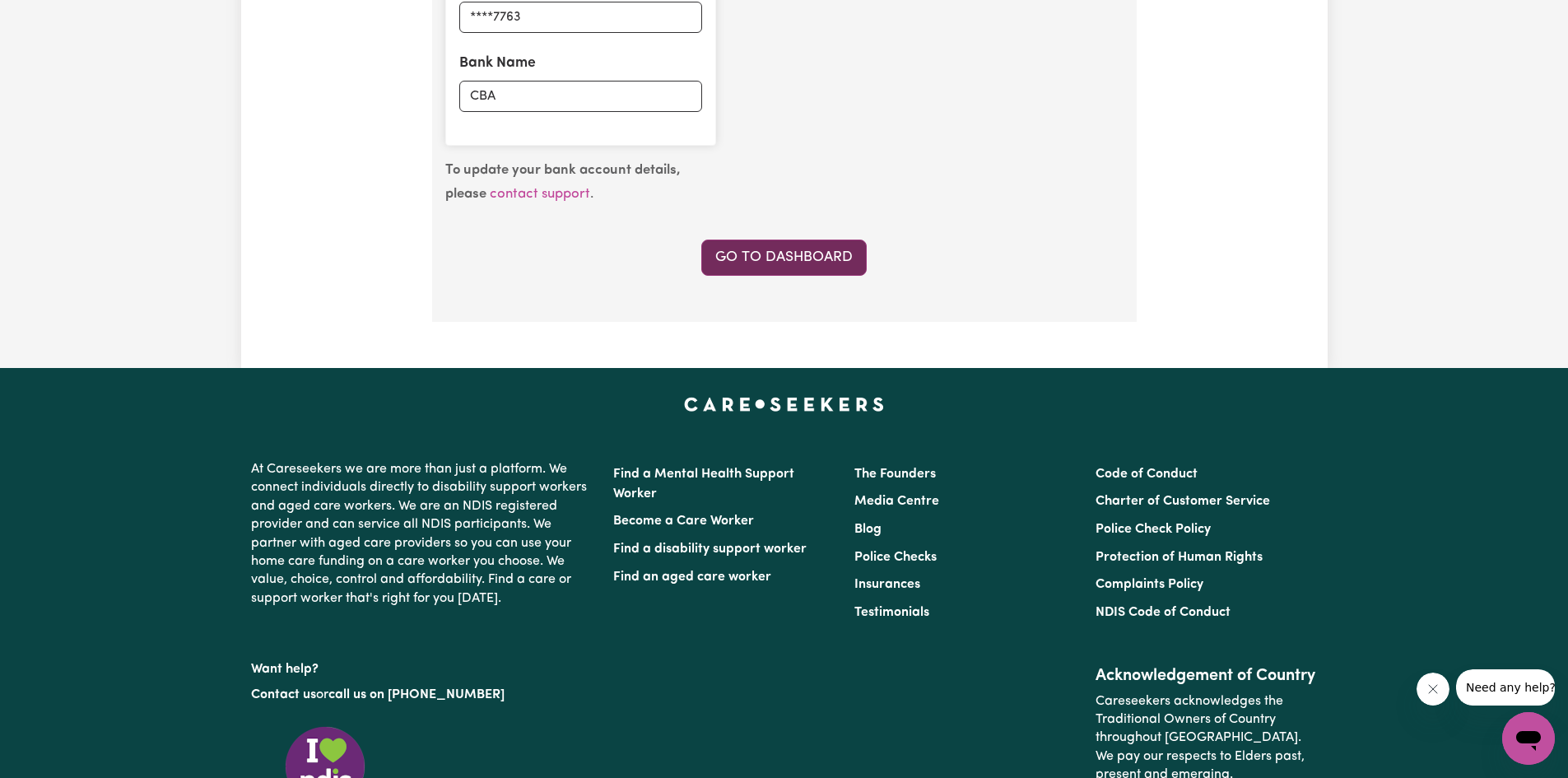
click at [824, 258] on link "Go to Dashboard" at bounding box center [783, 258] width 165 height 36
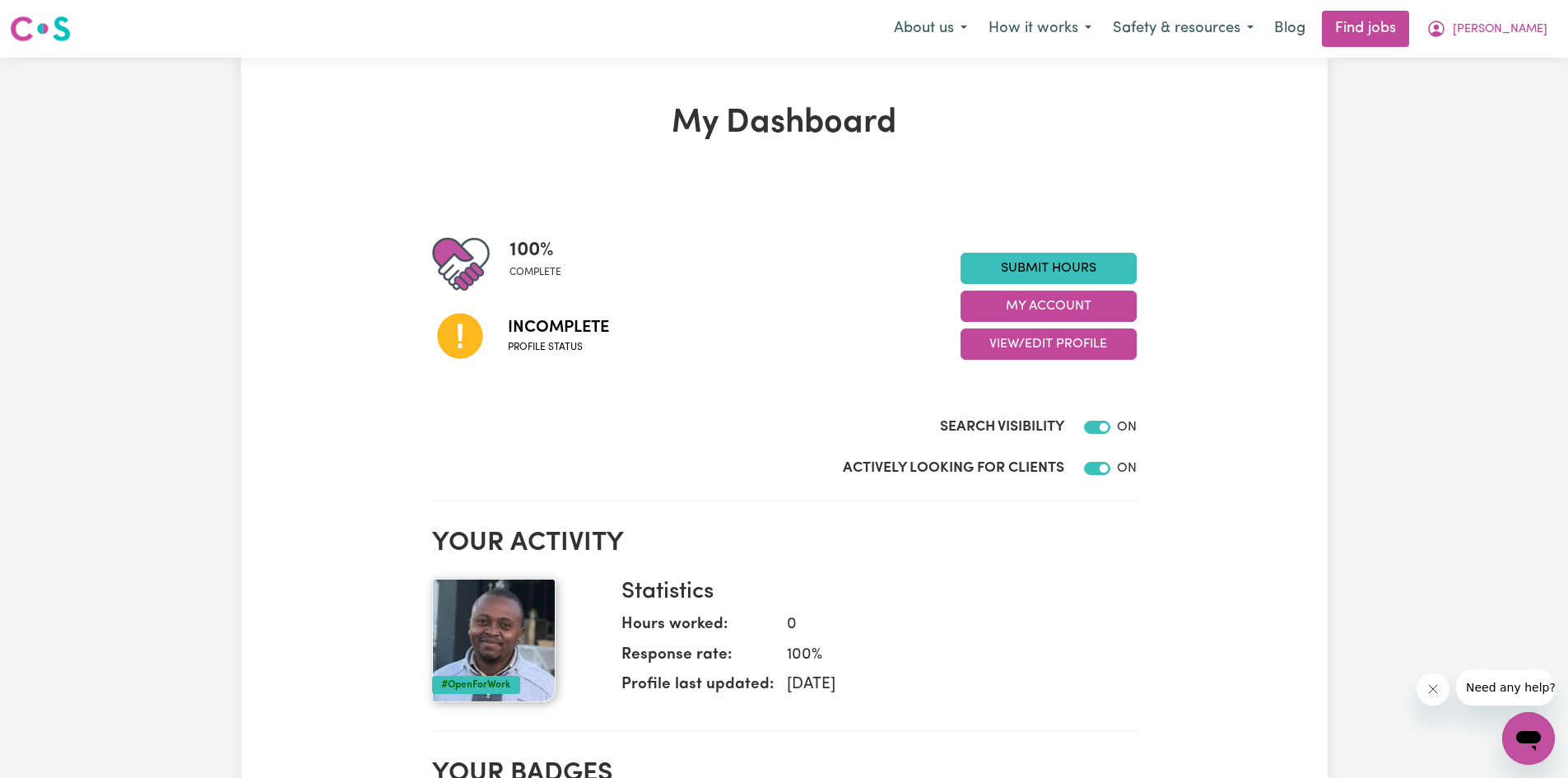
click at [1009, 613] on dd "0" at bounding box center [949, 625] width 350 height 24
click at [1050, 314] on button "My Account" at bounding box center [1049, 306] width 177 height 31
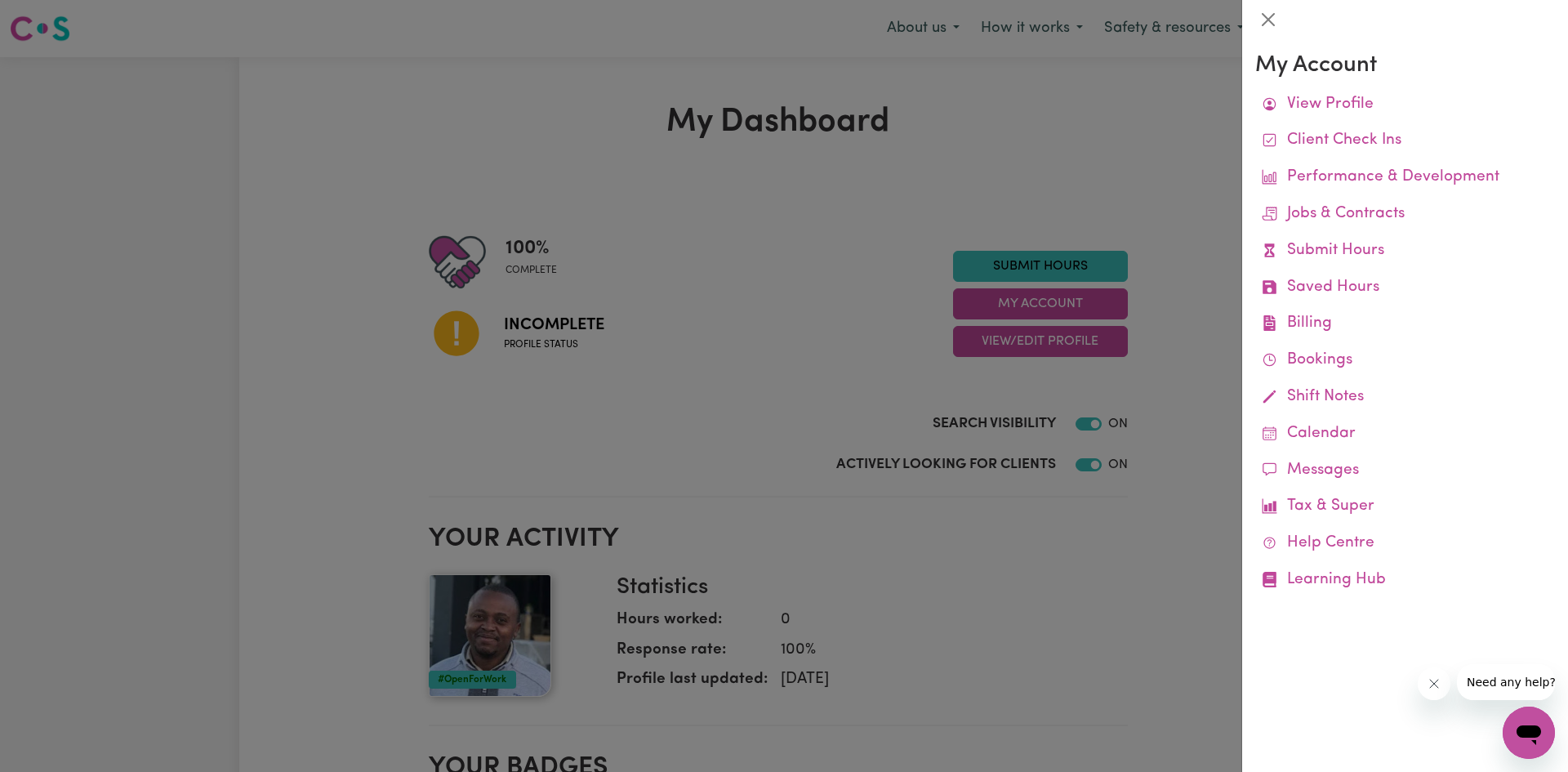
click at [1044, 337] on div at bounding box center [784, 386] width 1568 height 772
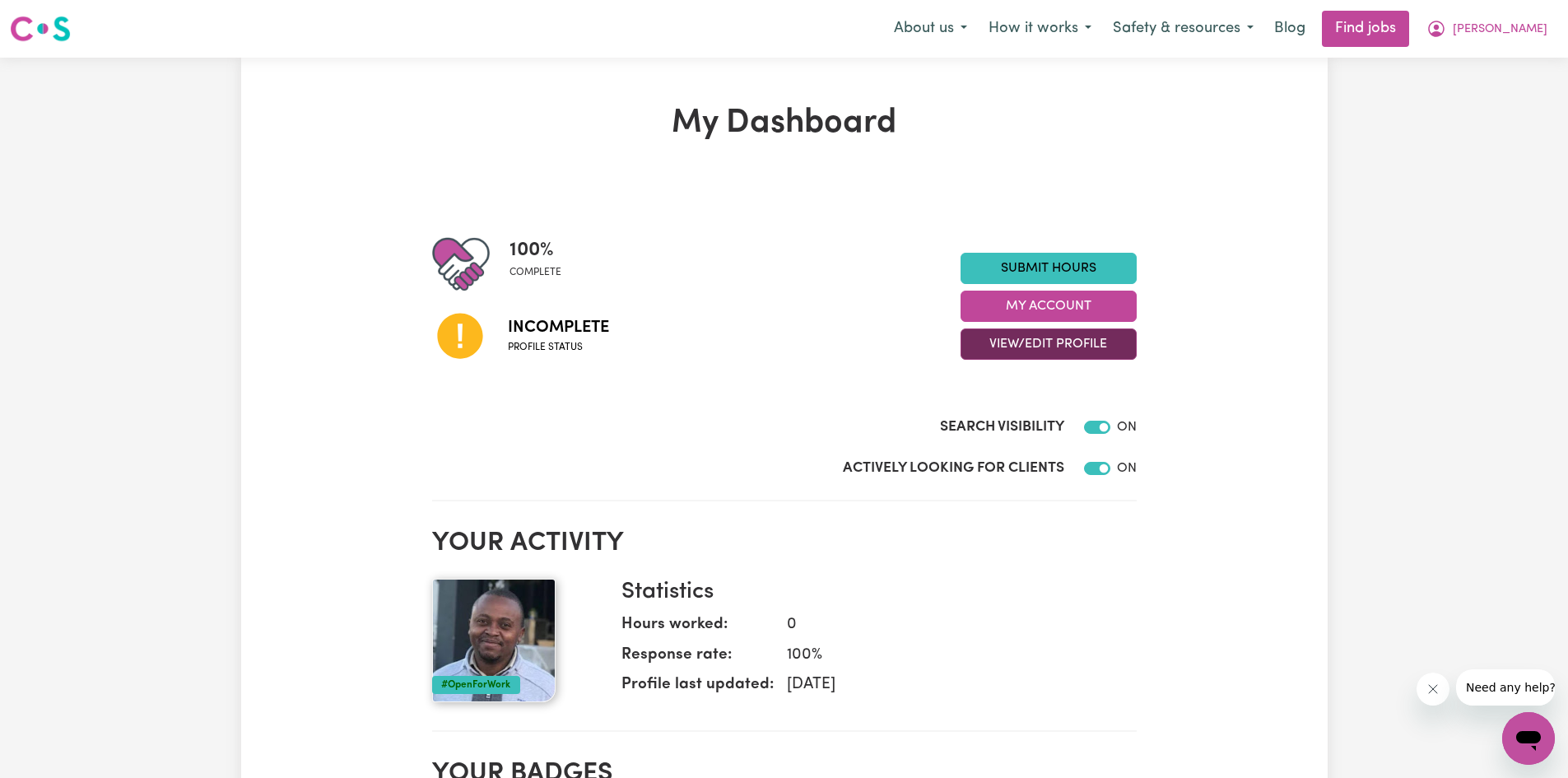
click at [1053, 344] on button "View/Edit Profile" at bounding box center [1049, 344] width 177 height 31
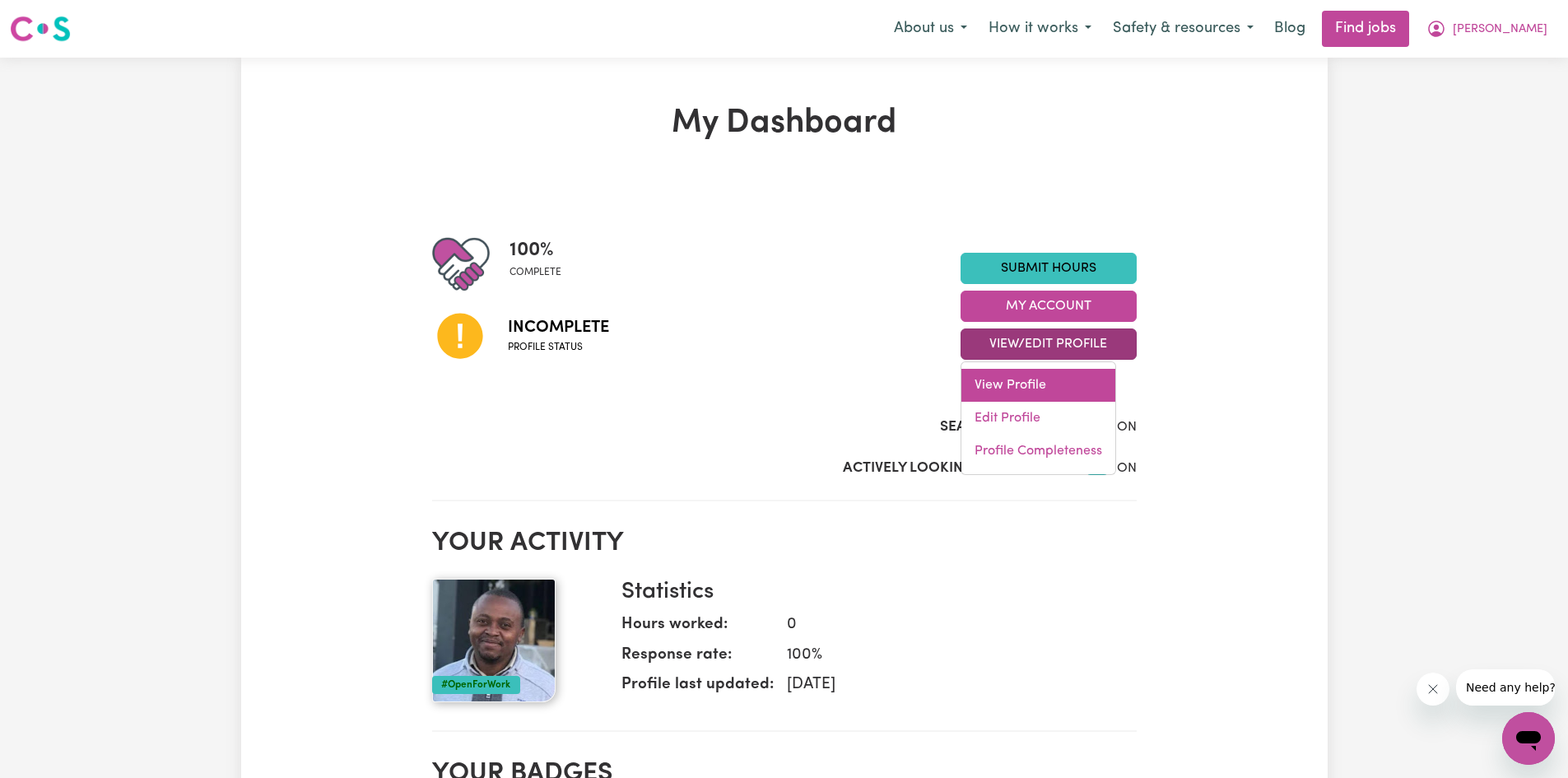
click at [1031, 387] on link "View Profile" at bounding box center [1038, 385] width 154 height 33
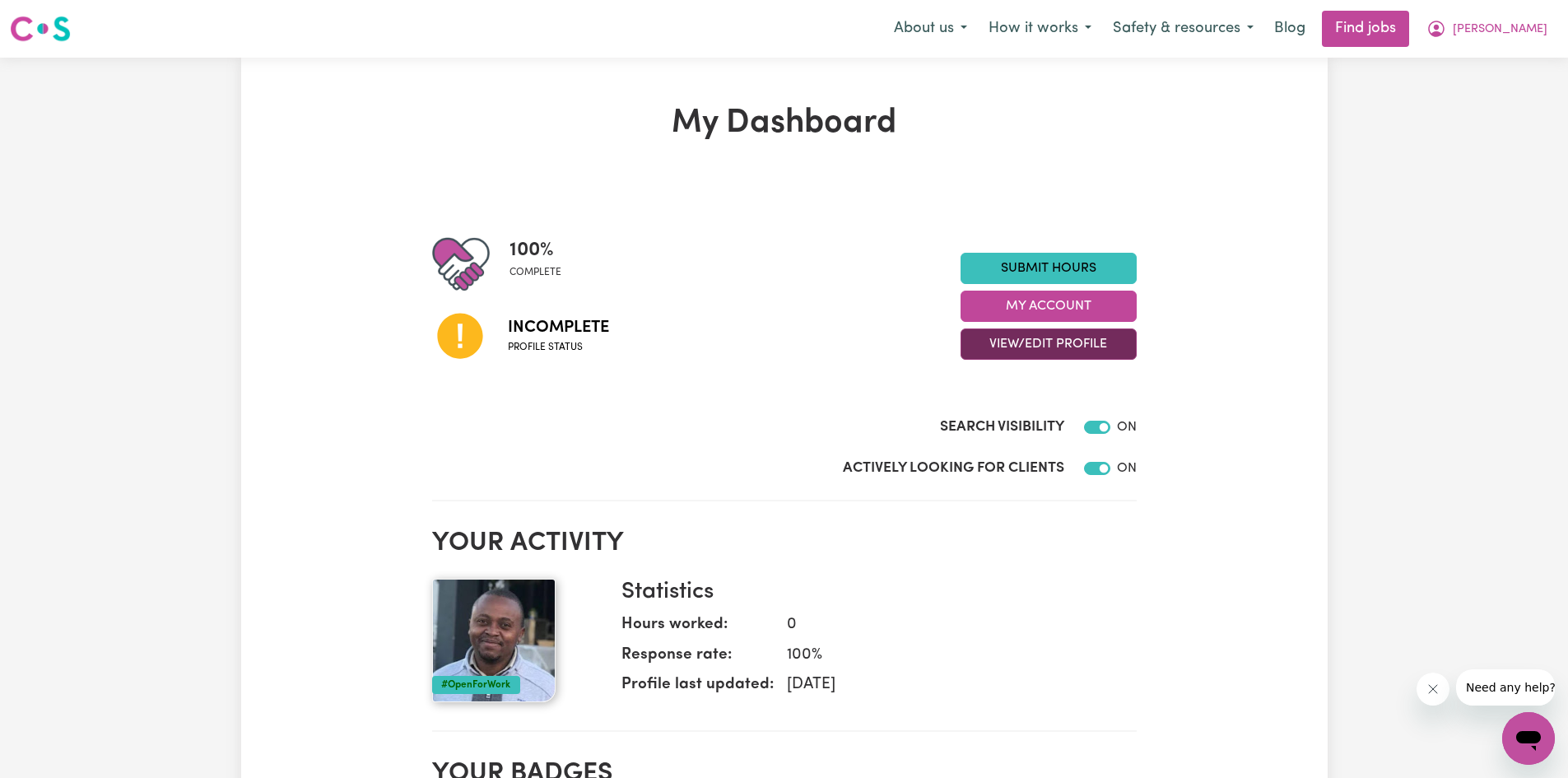
click at [1051, 350] on button "View/Edit Profile" at bounding box center [1049, 344] width 177 height 31
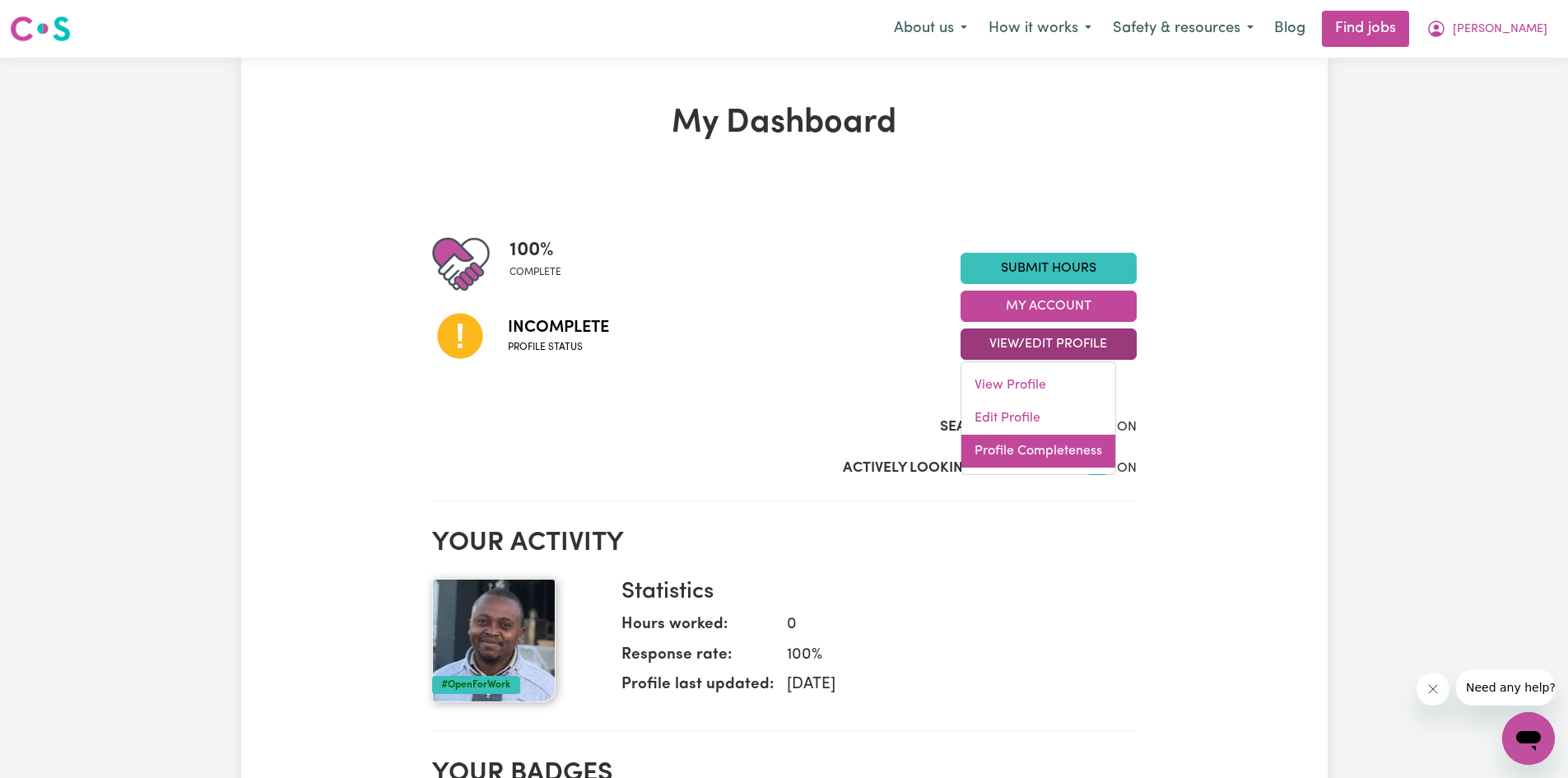
click at [1058, 449] on link "Profile Completeness" at bounding box center [1038, 451] width 154 height 33
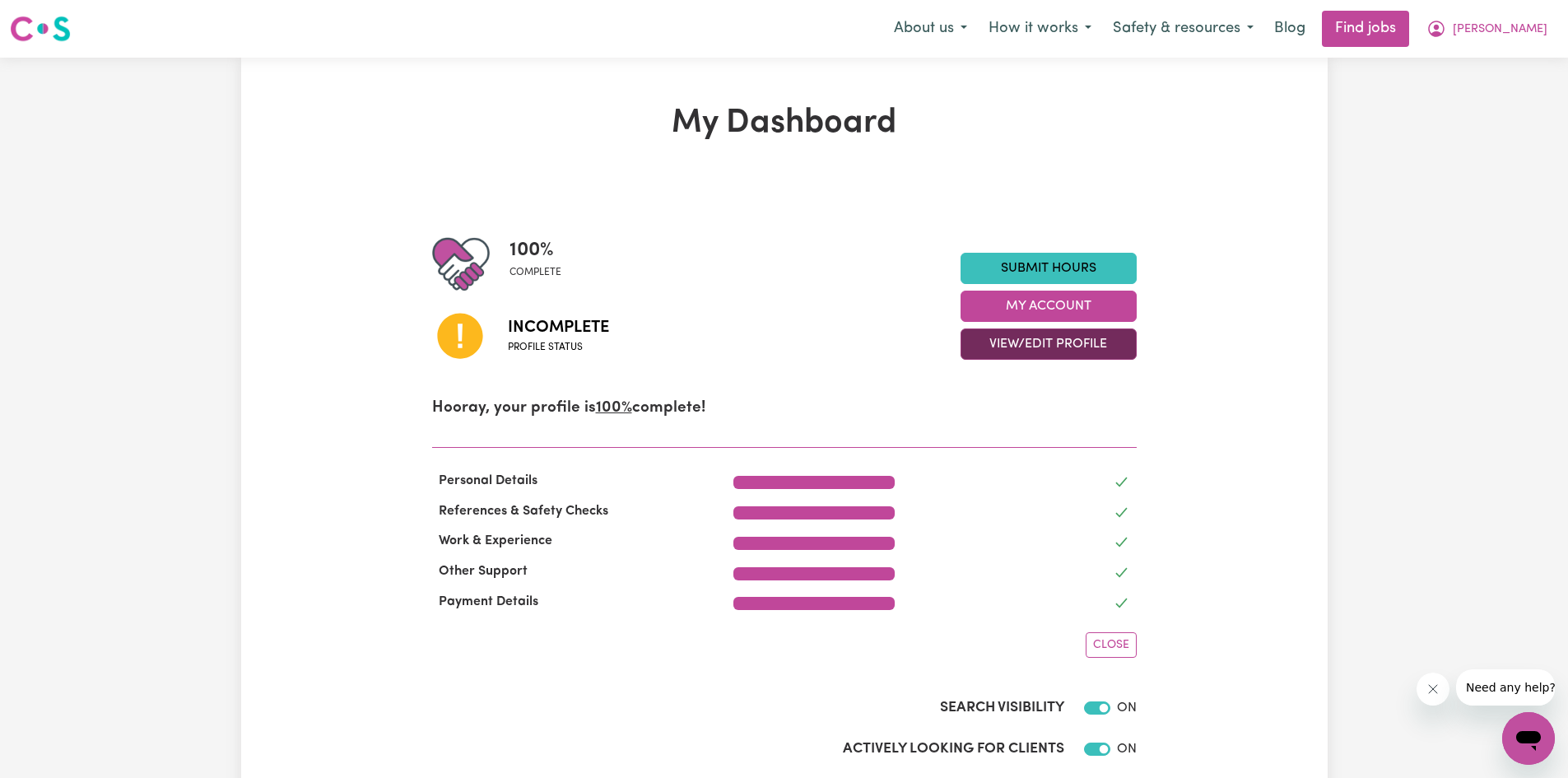
click at [1052, 338] on button "View/Edit Profile" at bounding box center [1049, 344] width 177 height 31
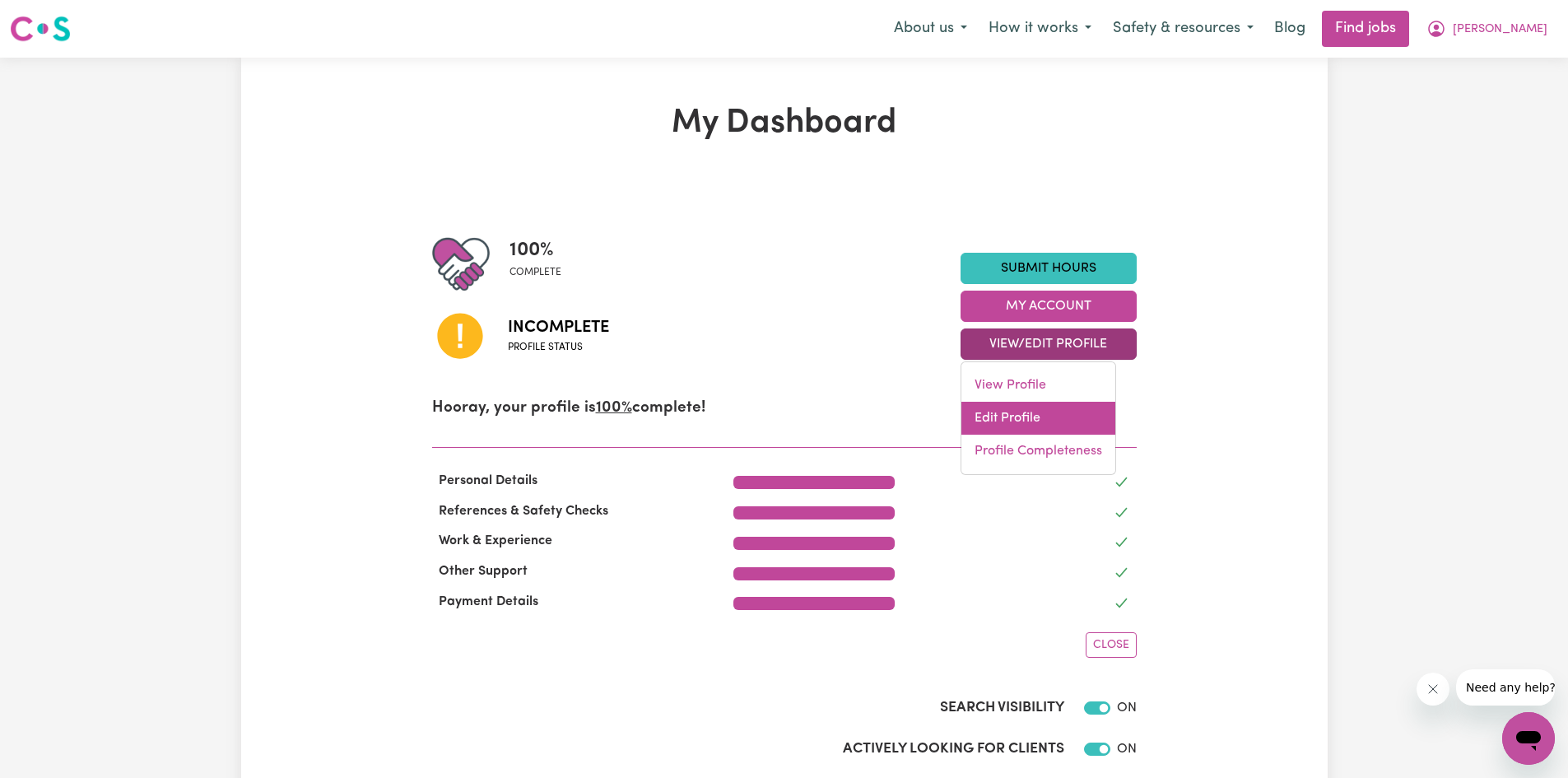
click at [1046, 410] on link "Edit Profile" at bounding box center [1038, 418] width 154 height 33
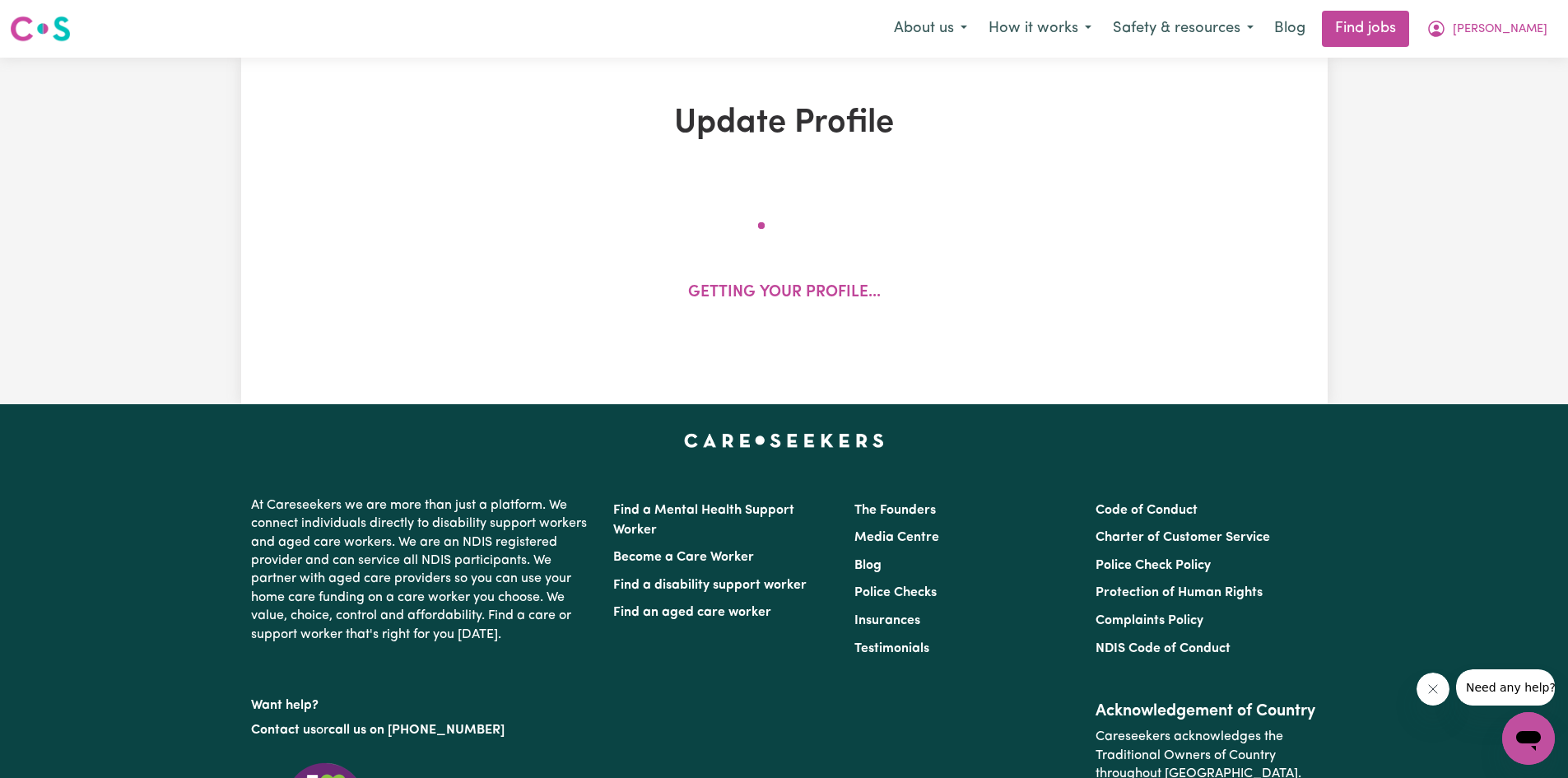
select select "[DEMOGRAPHIC_DATA]"
select select "Australian PR"
select select "Studying a healthcare related degree or qualification"
select select "75"
select select "95"
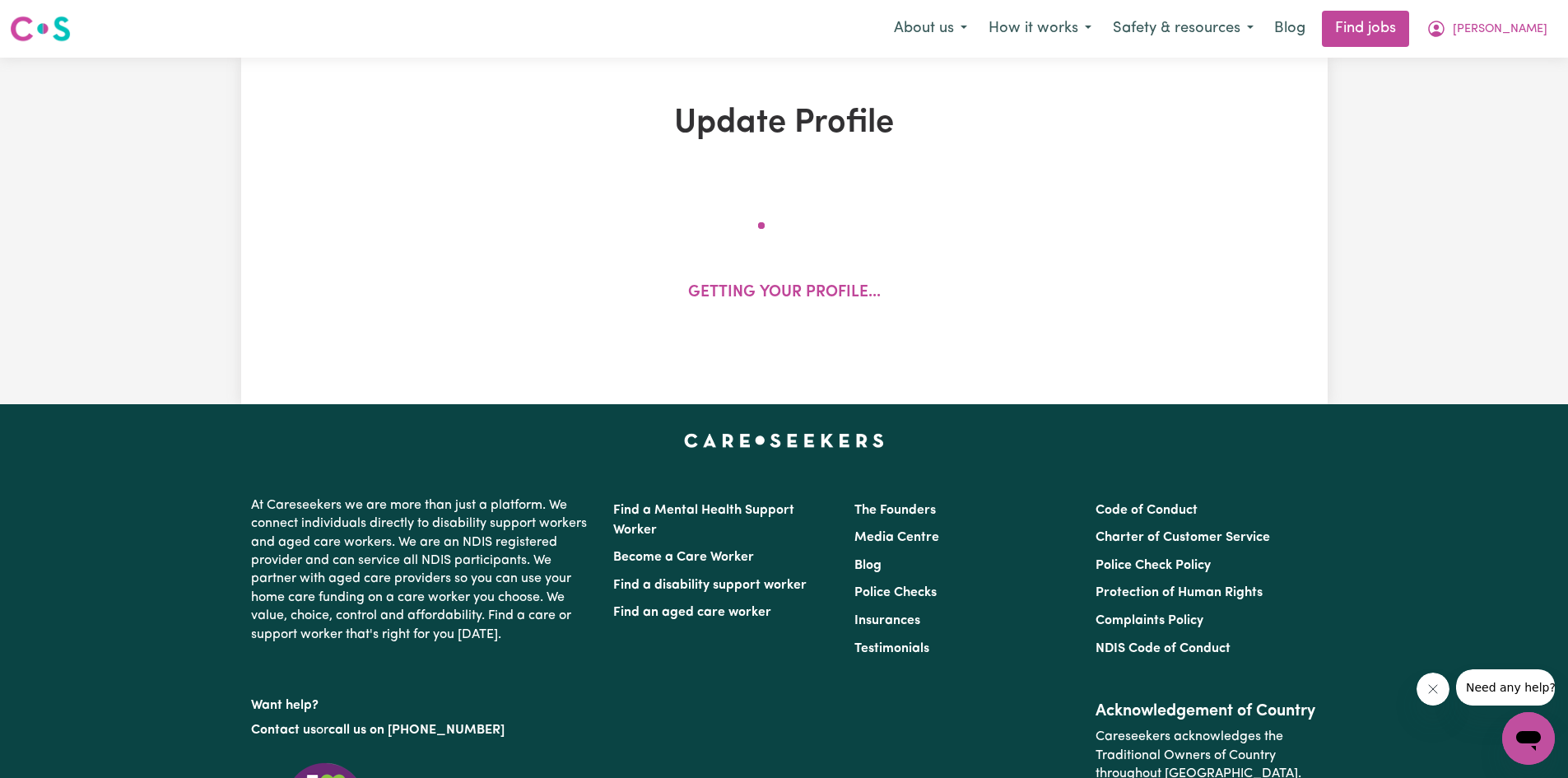
select select "105"
select select "110"
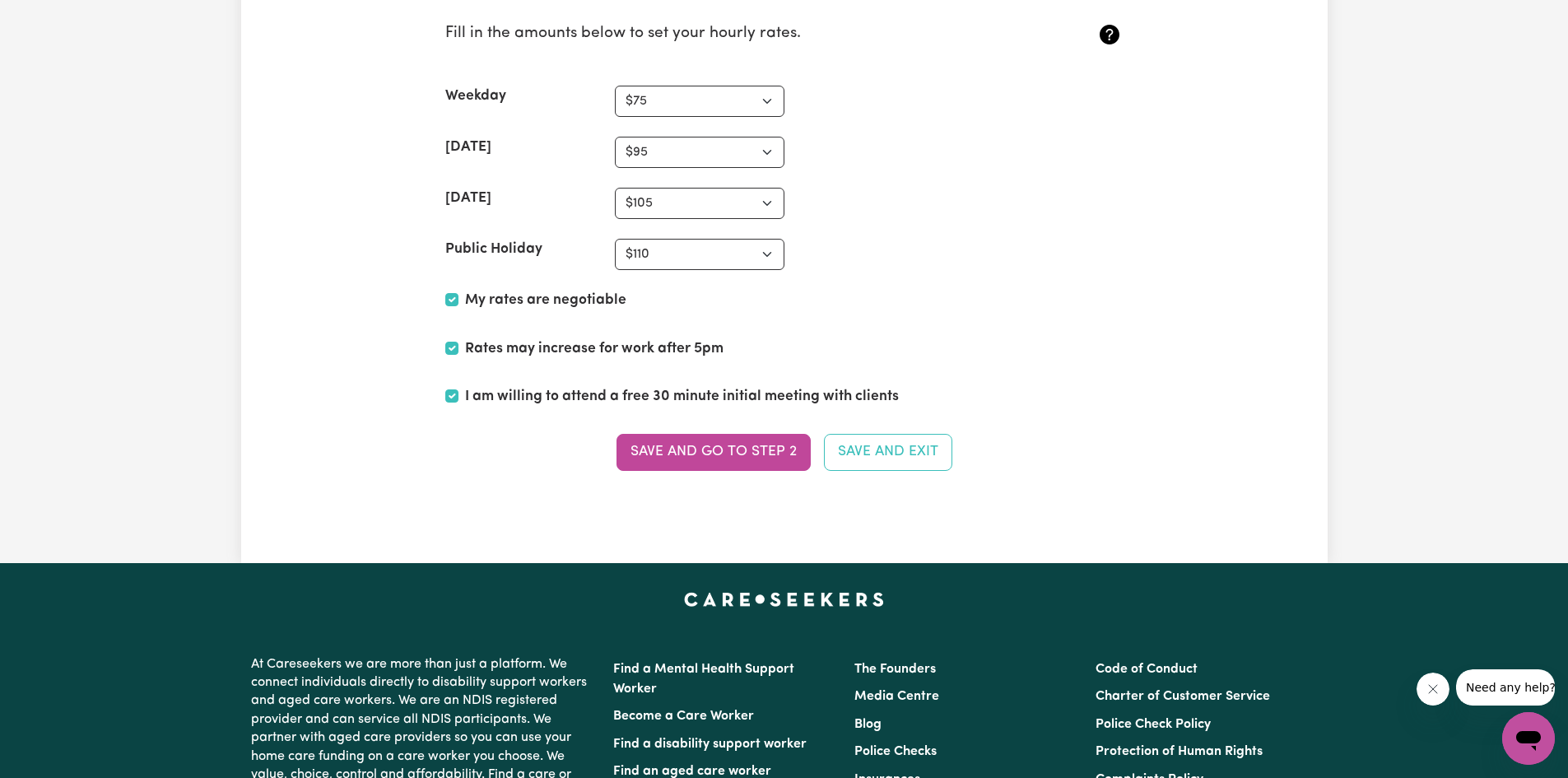
scroll to position [4280, 0]
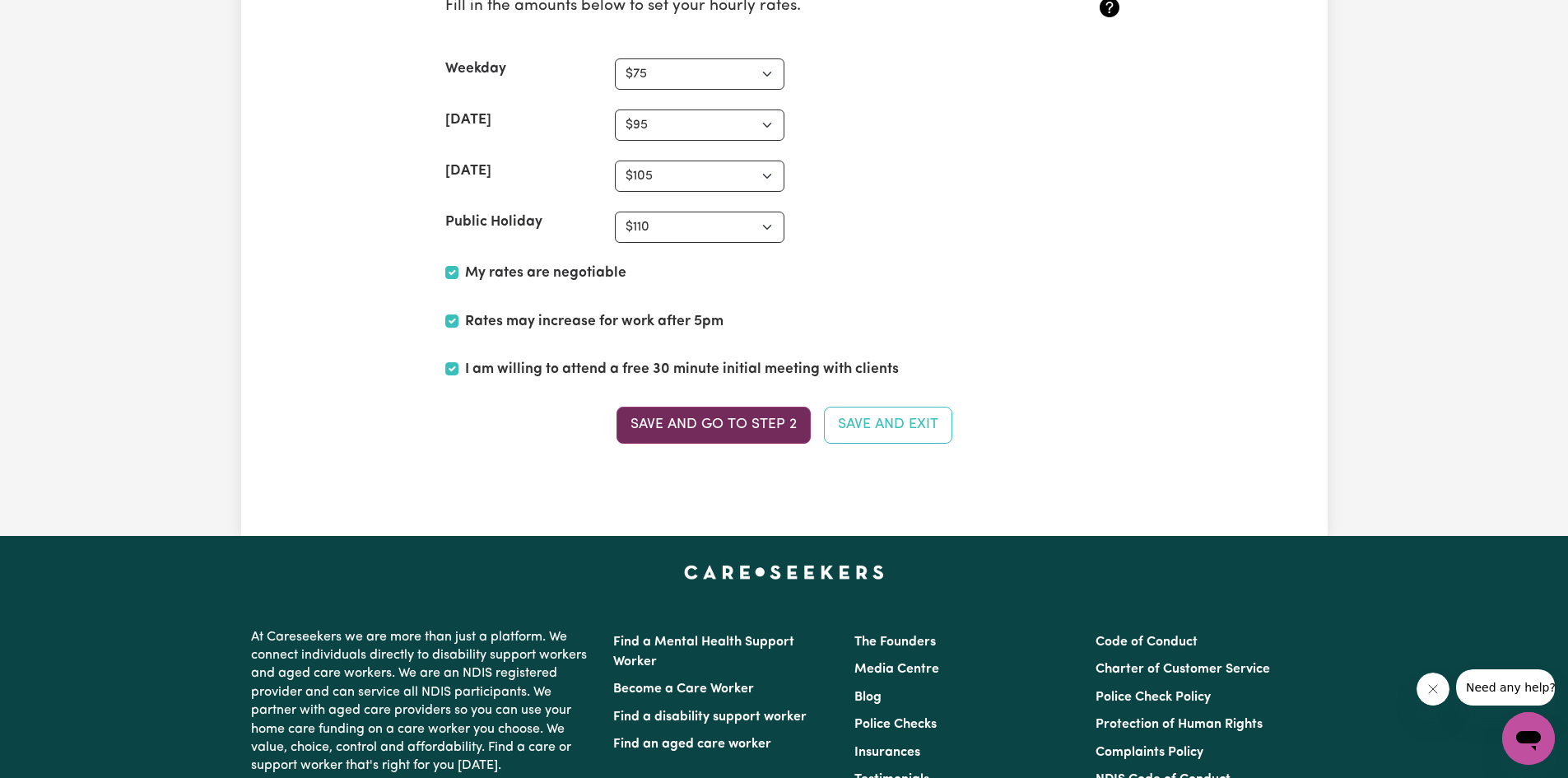
click at [737, 428] on button "Save and go to Step 2" at bounding box center [713, 424] width 195 height 36
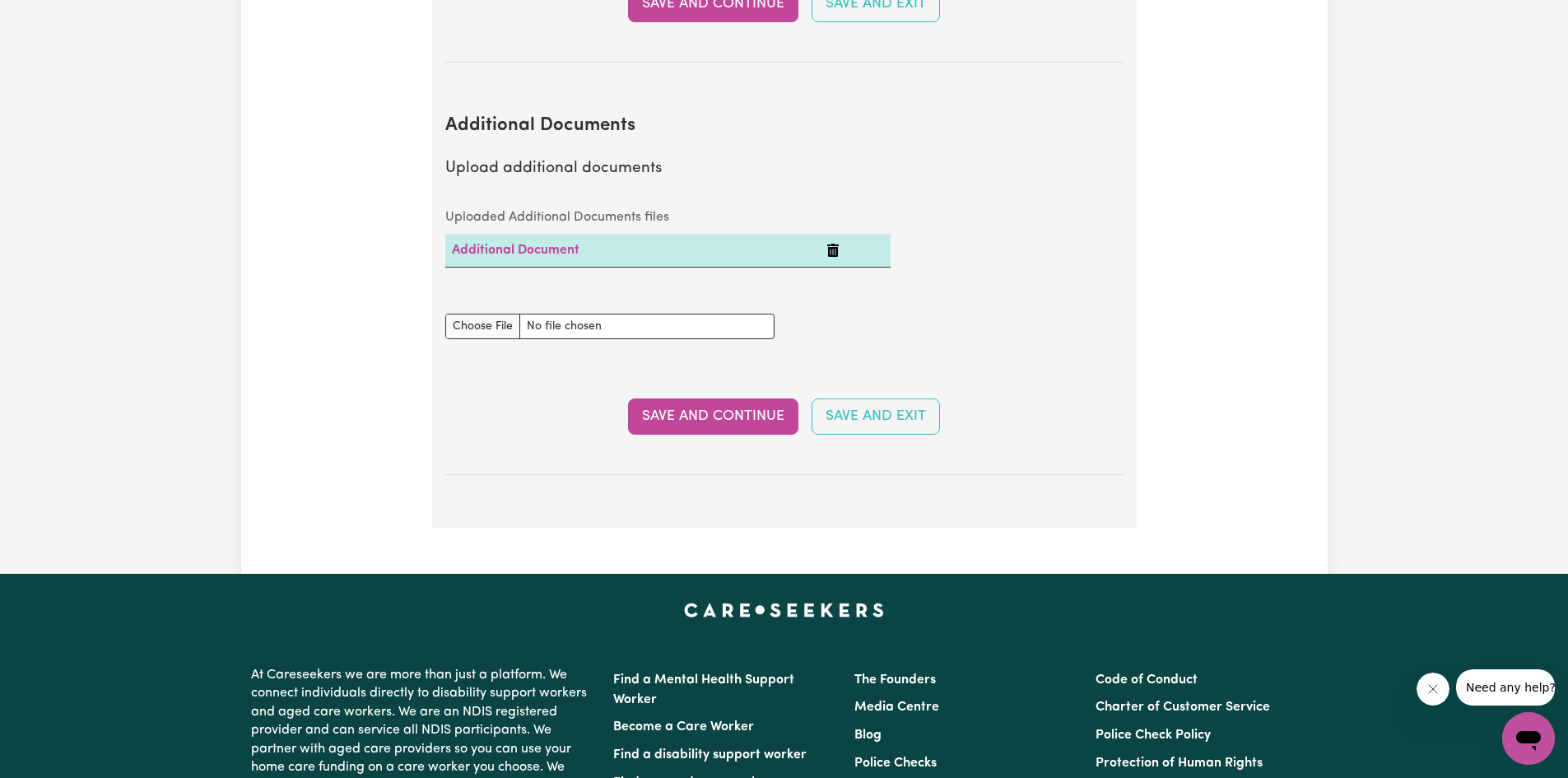
scroll to position [3292, 0]
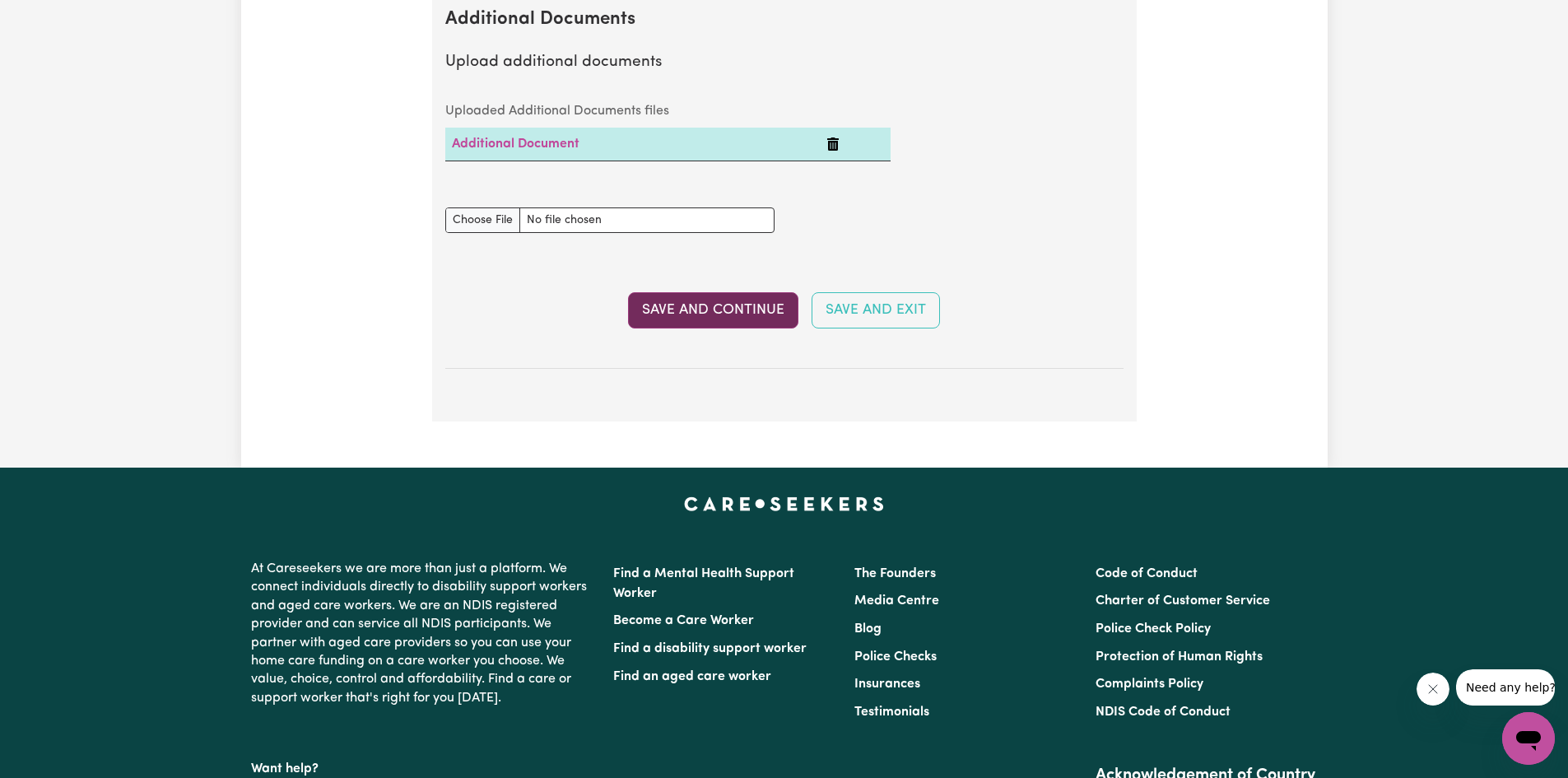
click at [729, 292] on button "Save and Continue" at bounding box center [713, 310] width 171 height 36
select select "2023"
select select "2025"
select select "2024"
select select "2020"
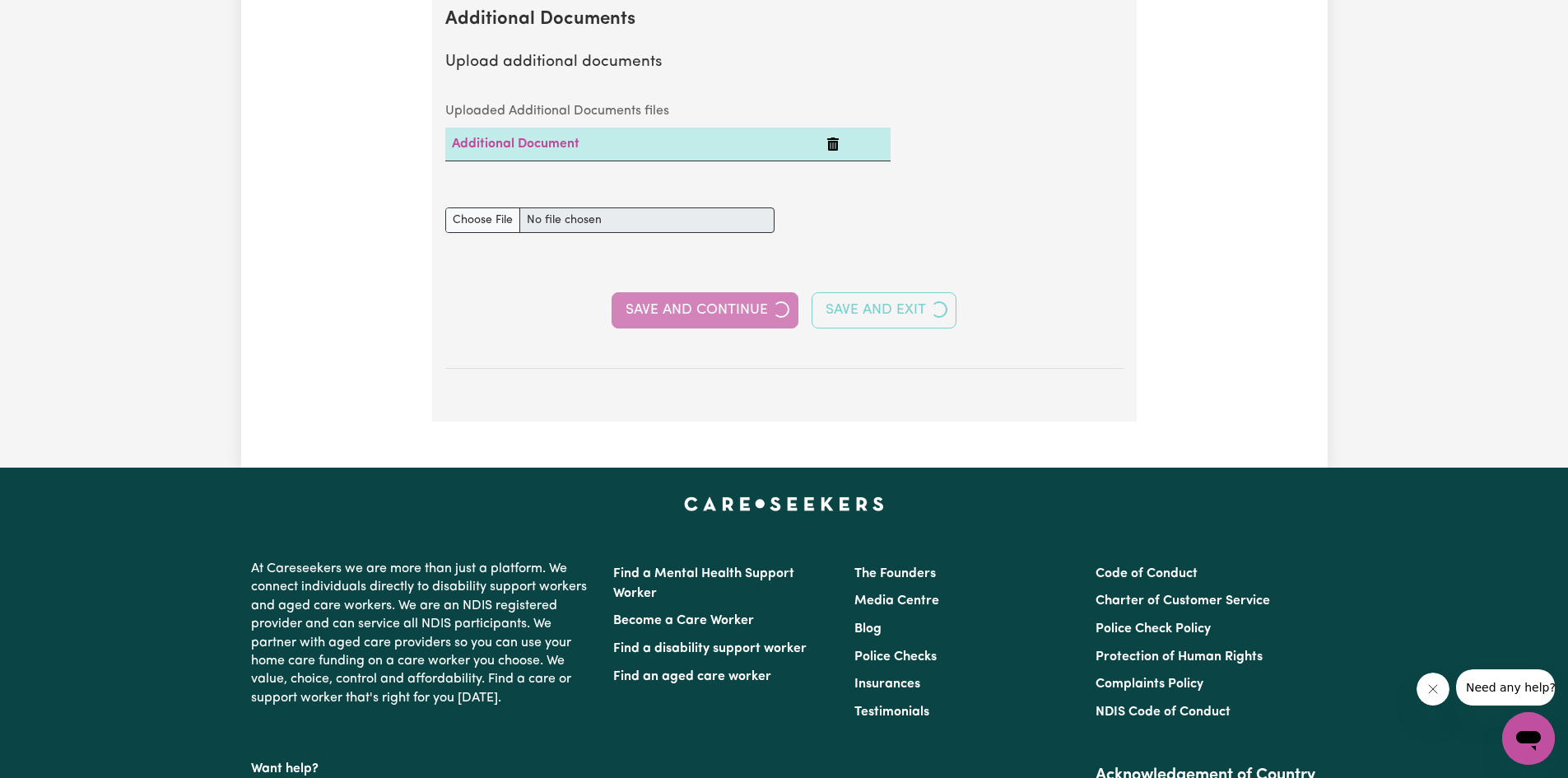
select select "2023"
select select "Certificate III (Individual Support)"
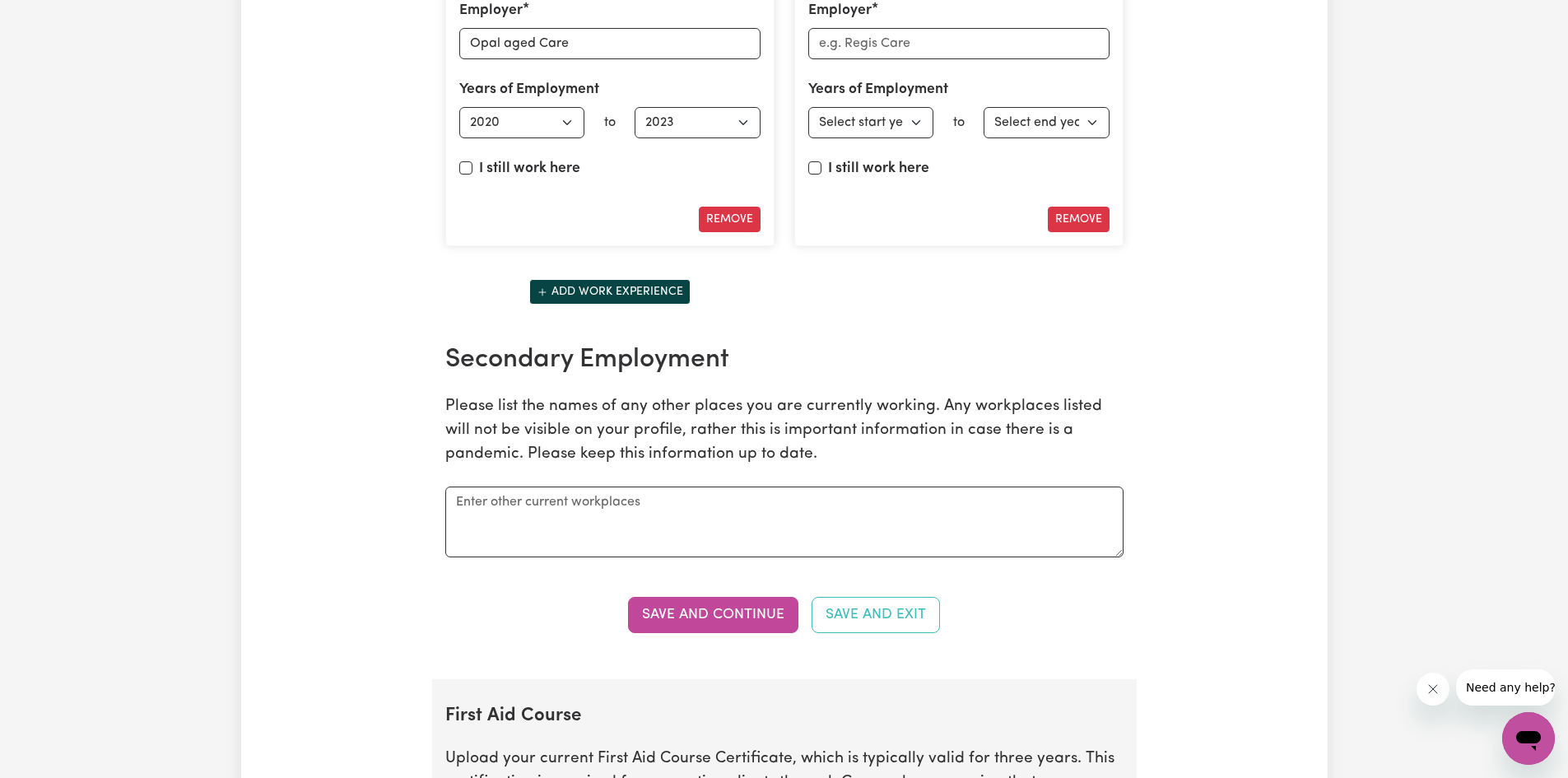
scroll to position [2963, 0]
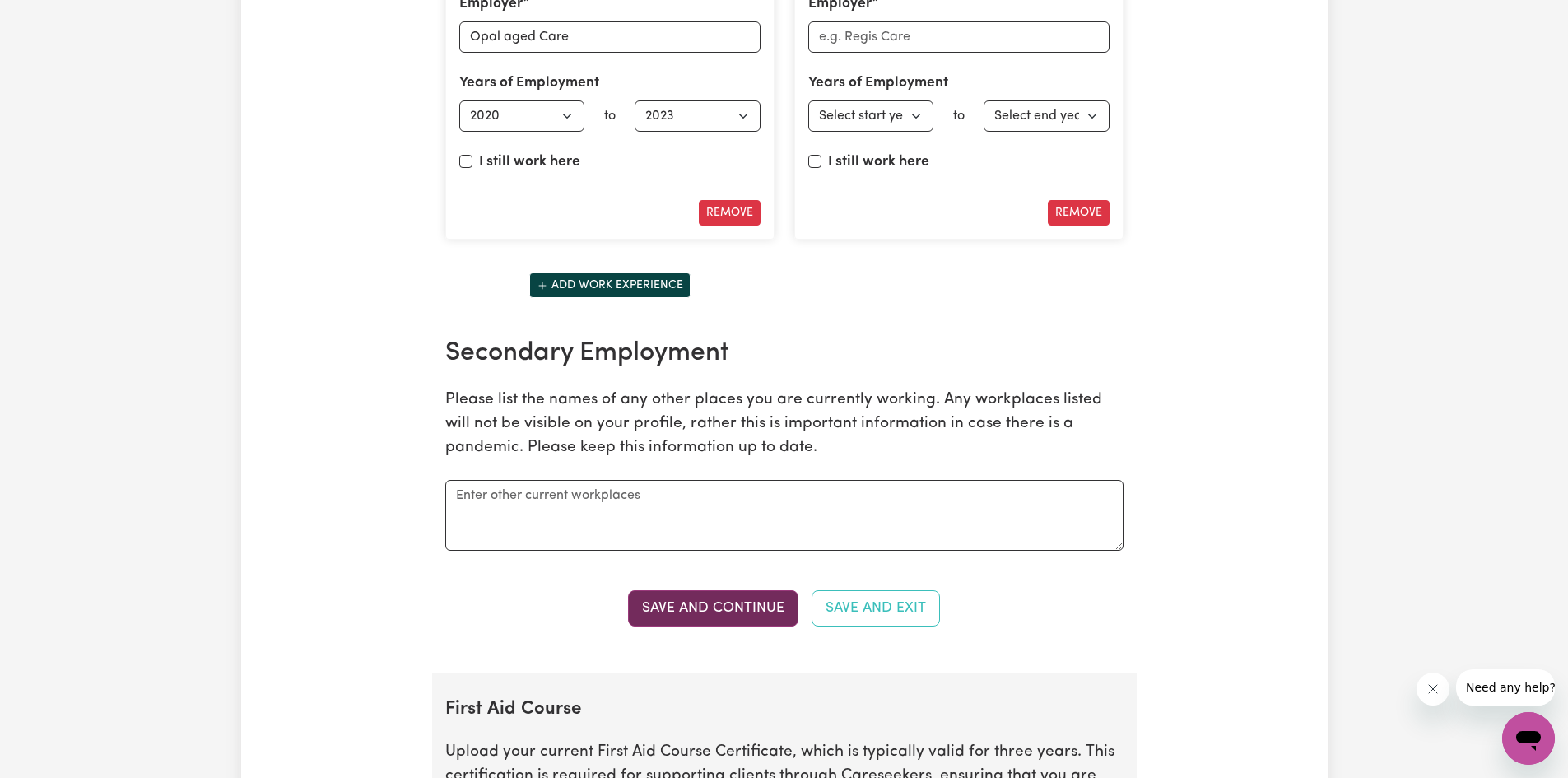
click at [719, 609] on button "Save and Continue" at bounding box center [713, 608] width 171 height 36
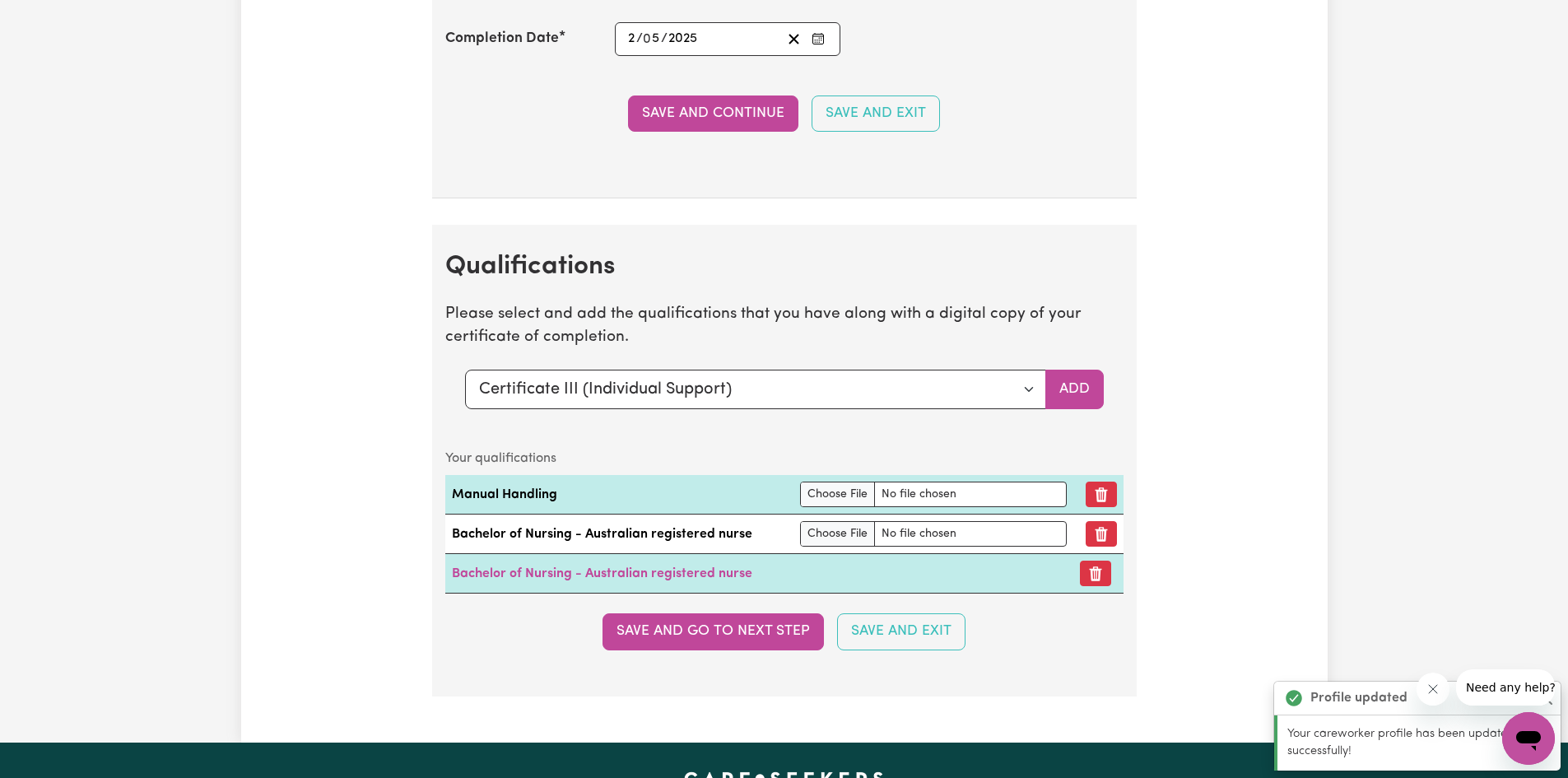
scroll to position [4705, 0]
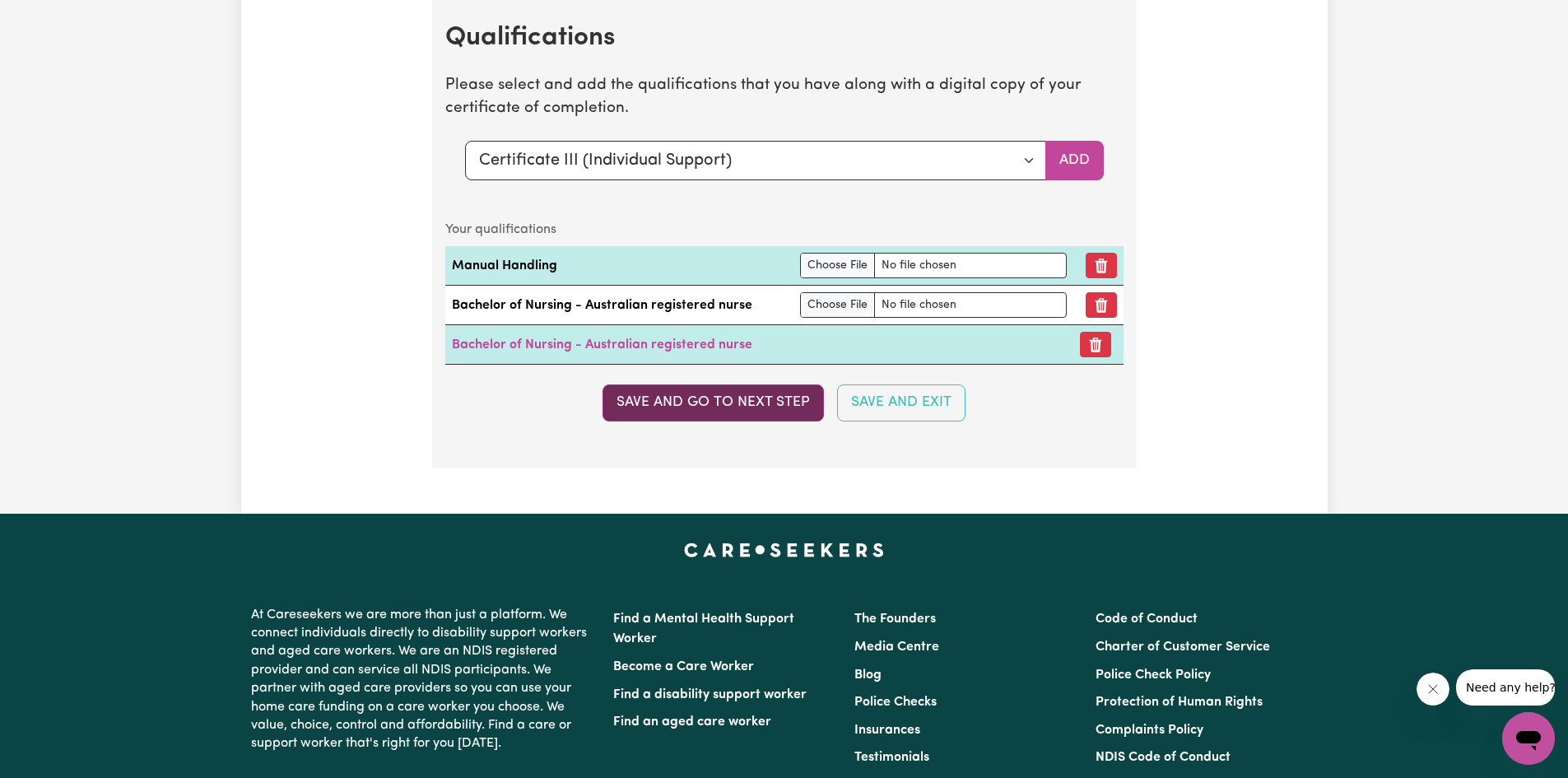
click at [699, 405] on button "Save and go to next step" at bounding box center [713, 403] width 221 height 36
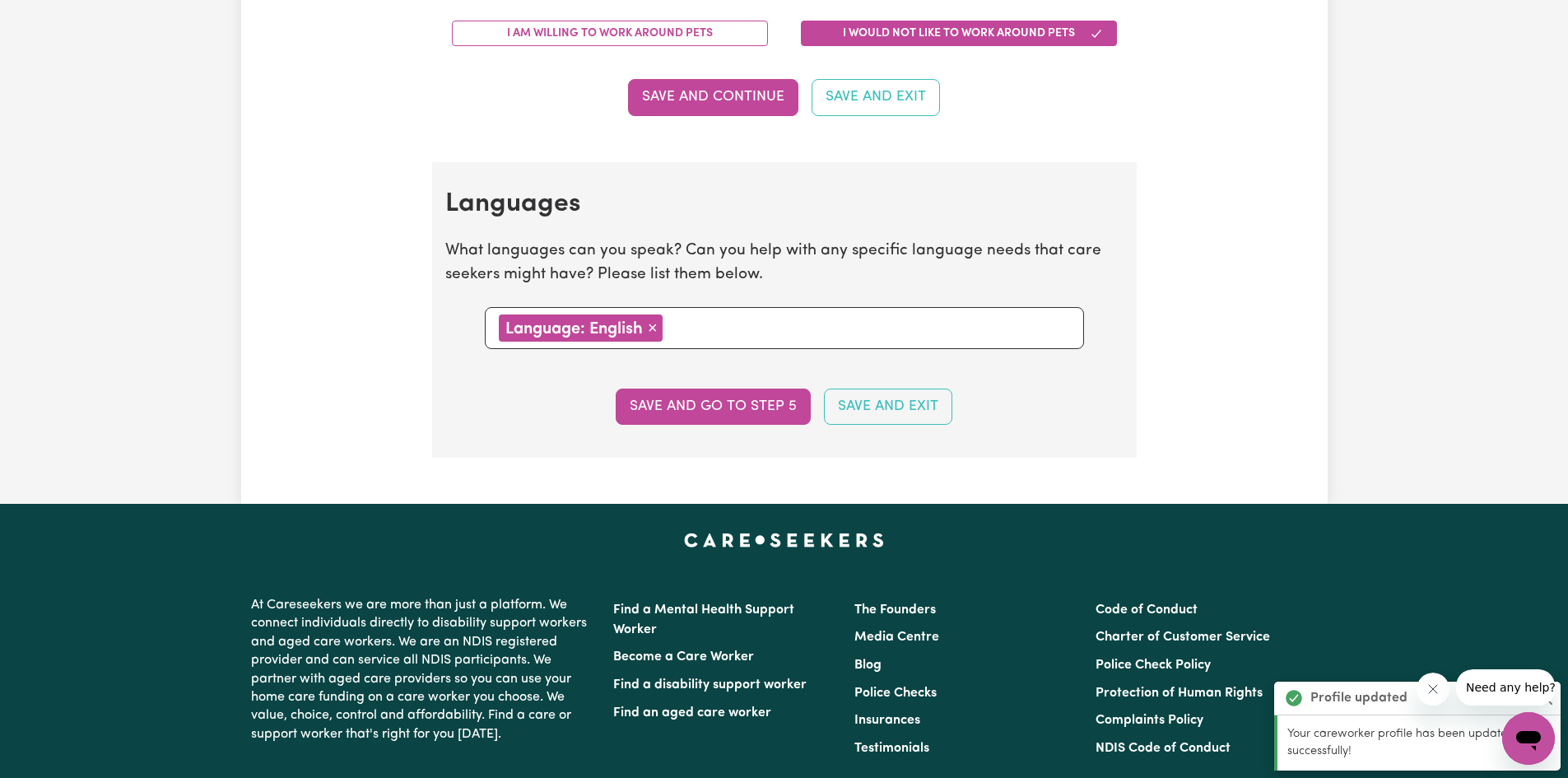
scroll to position [1810, 0]
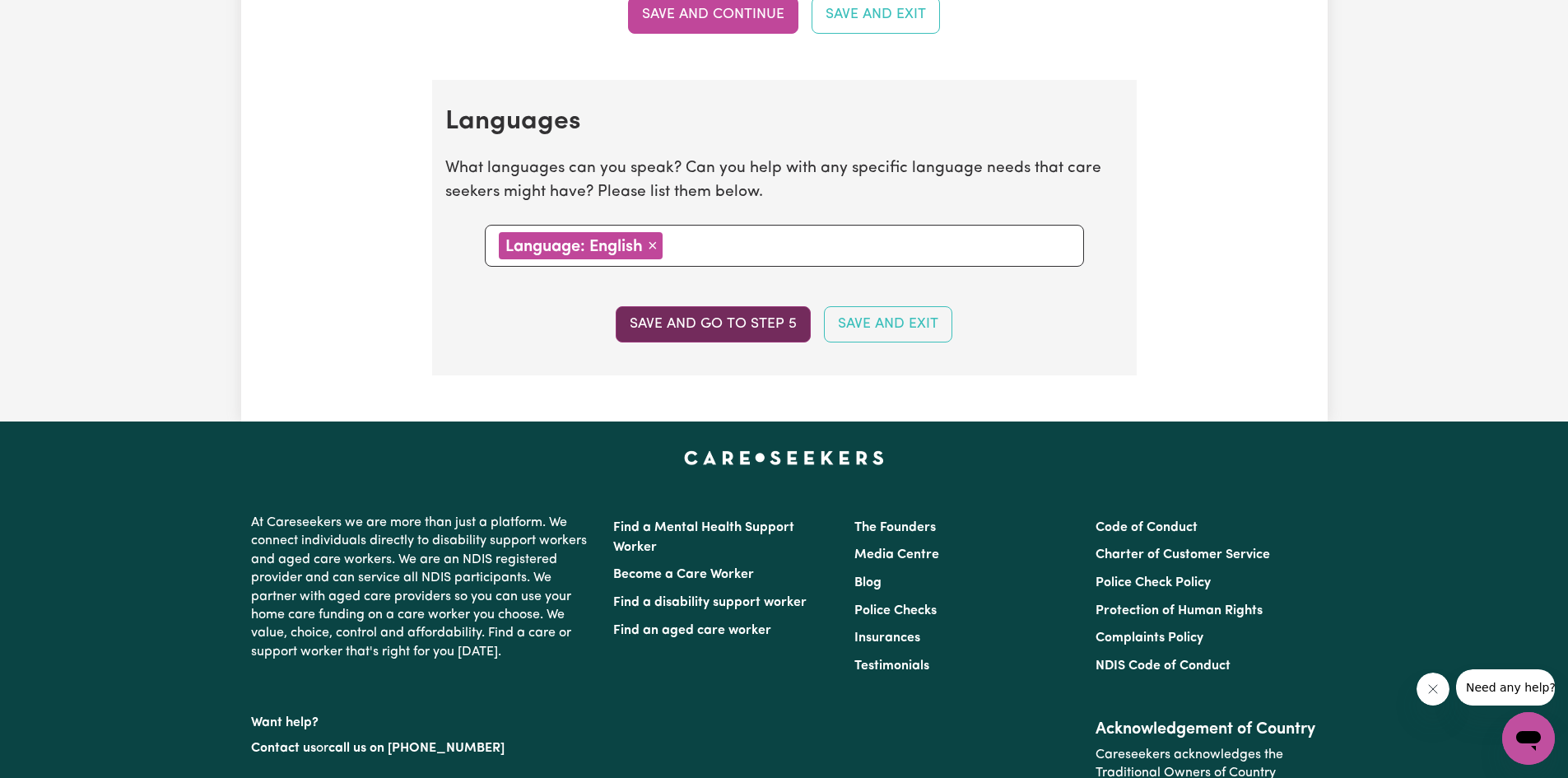
click at [719, 320] on button "Save and go to step 5" at bounding box center [713, 324] width 195 height 36
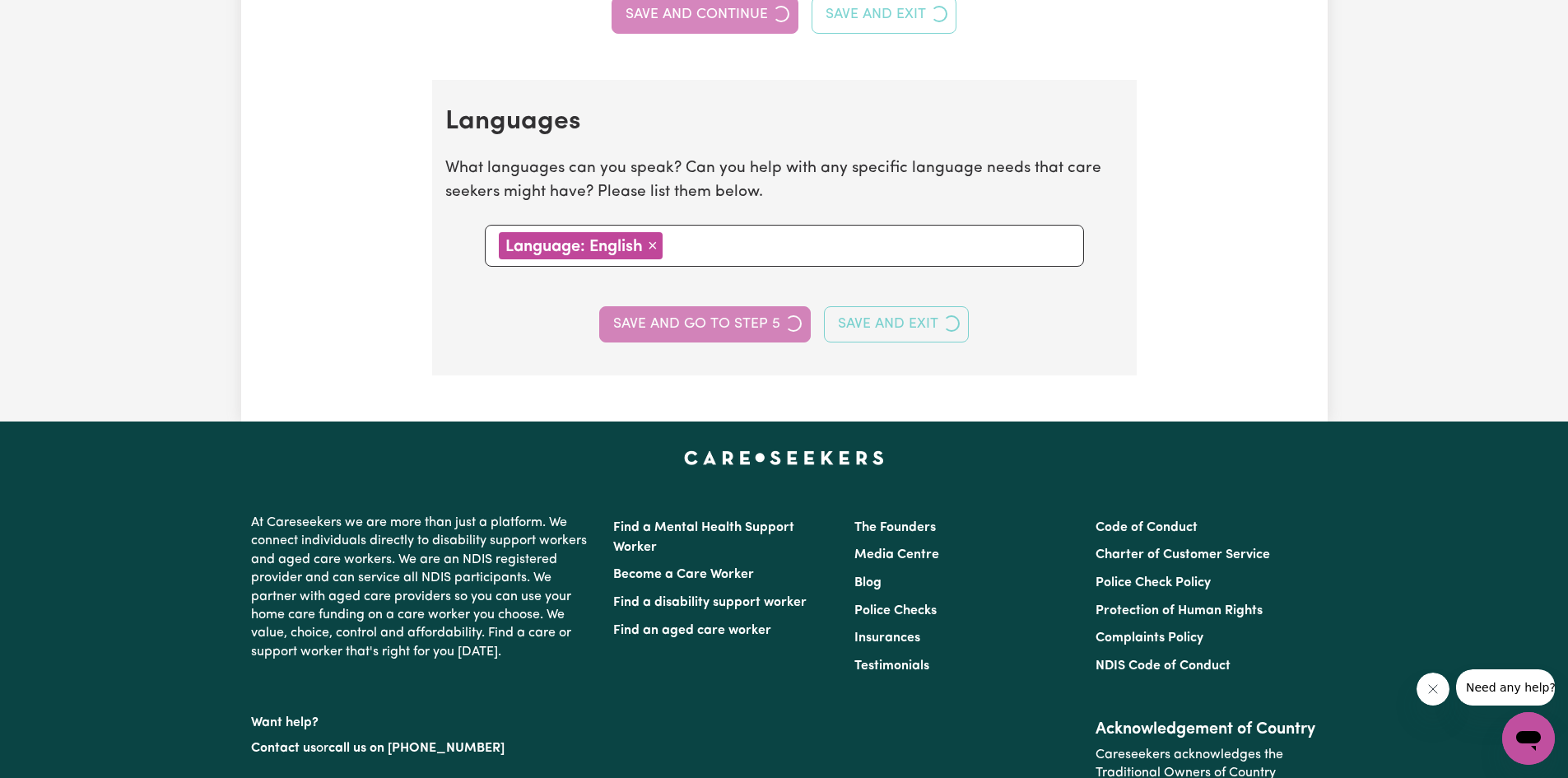
select select "I am providing services through another platform"
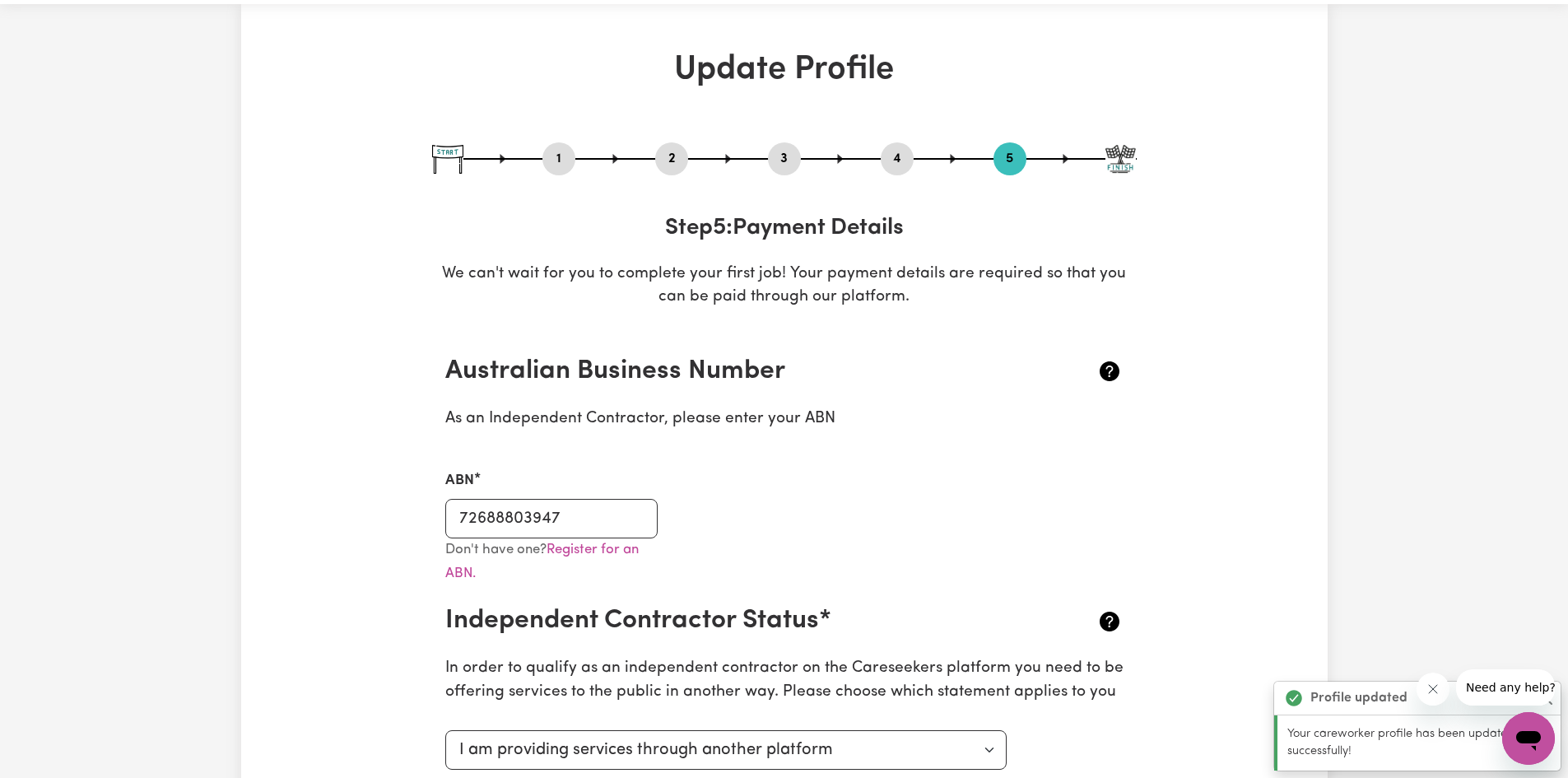
scroll to position [82, 0]
